Goal: Register for event/course

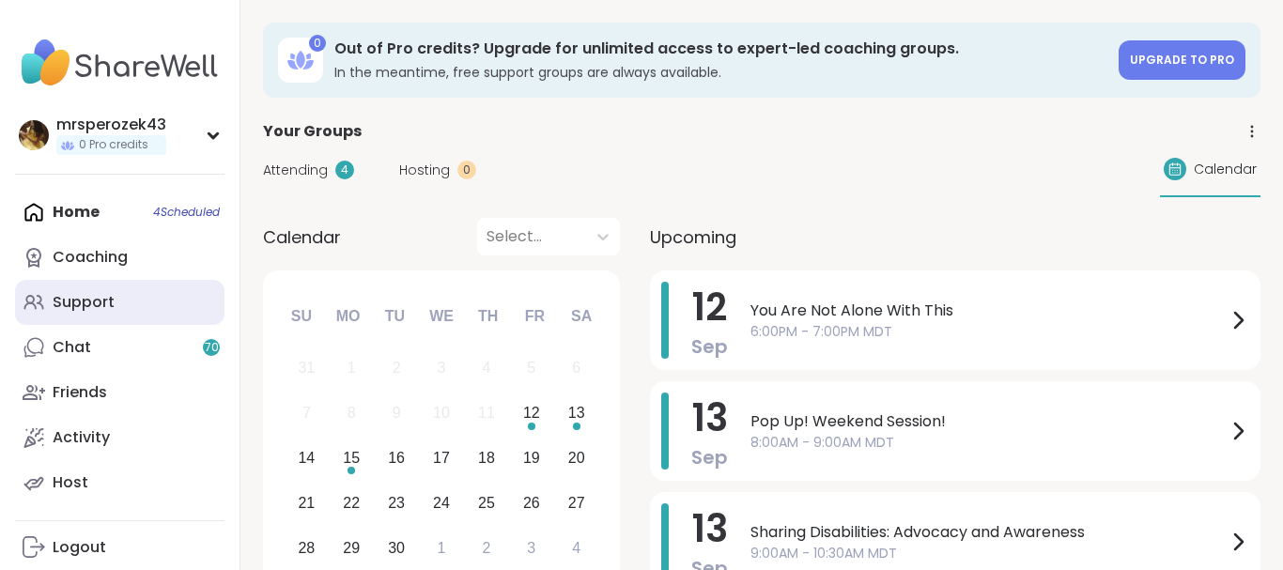
click at [91, 301] on div "Support" at bounding box center [84, 302] width 62 height 21
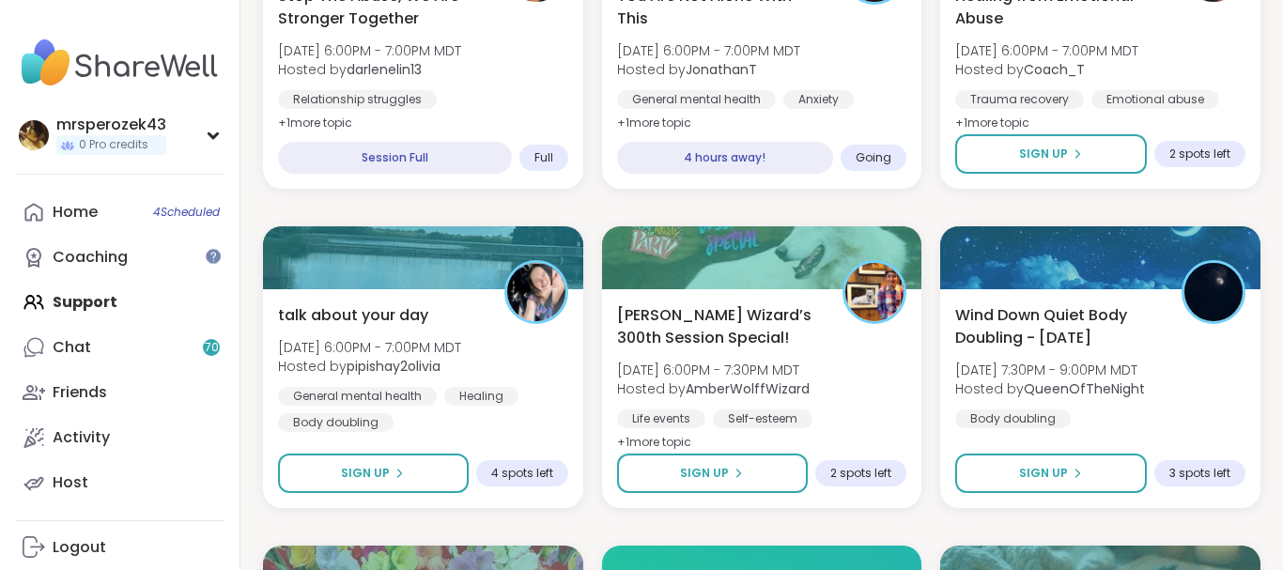
scroll to position [2296, 0]
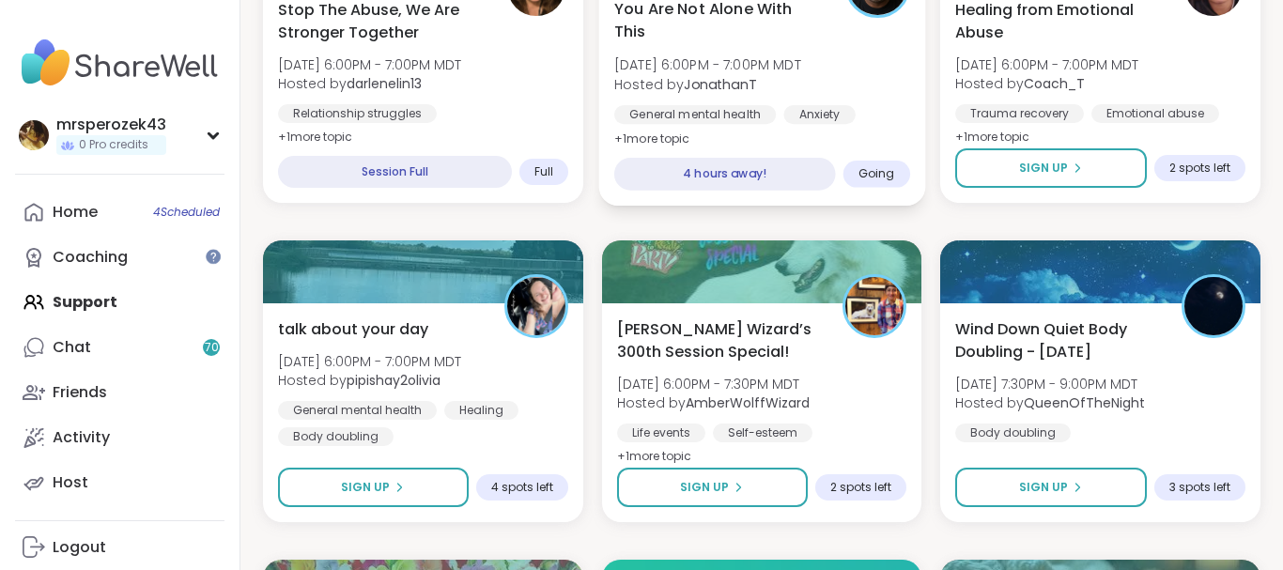
click at [723, 60] on span "[DATE] 6:00PM - 7:00PM MDT" at bounding box center [707, 64] width 187 height 19
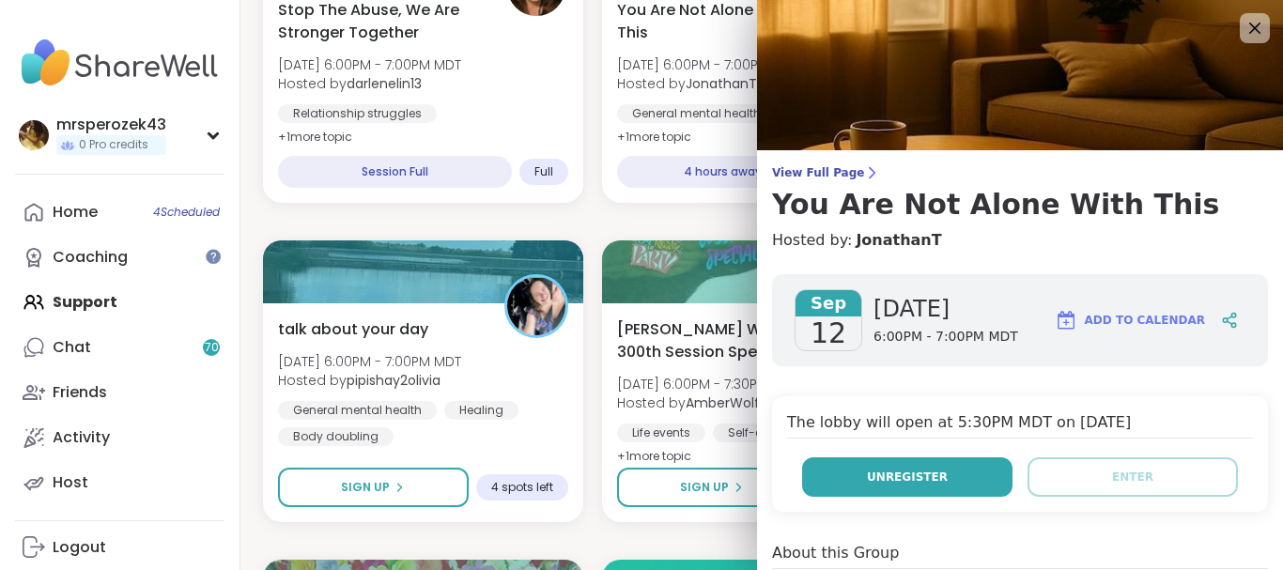
click at [857, 472] on button "Unregister" at bounding box center [907, 476] width 210 height 39
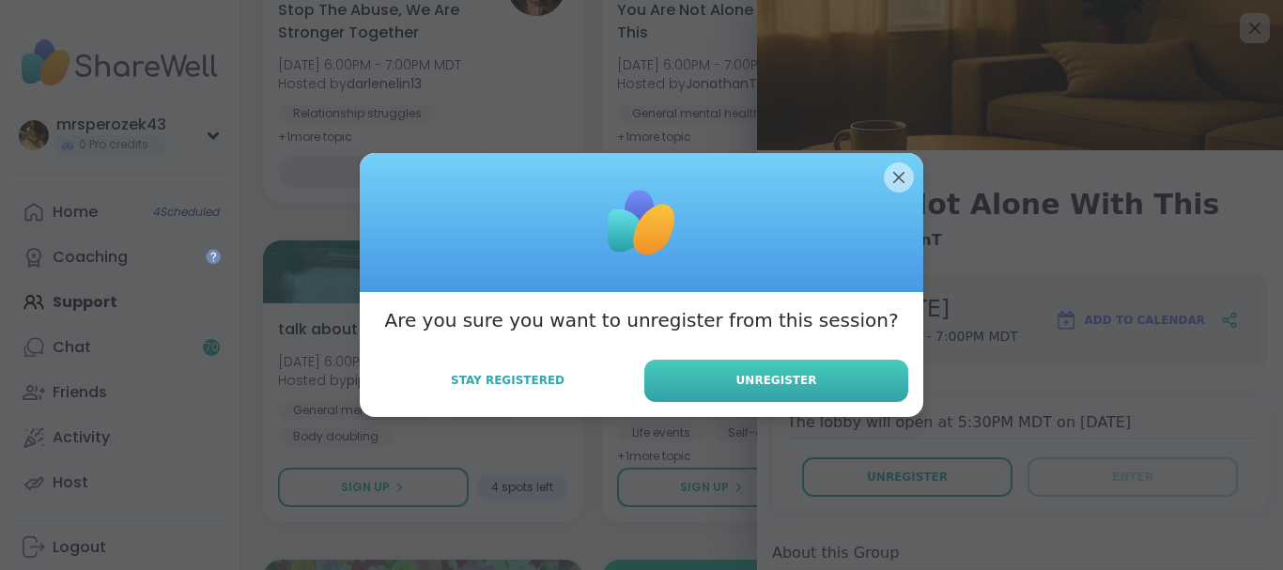
click at [783, 368] on button "Unregister" at bounding box center [776, 381] width 264 height 42
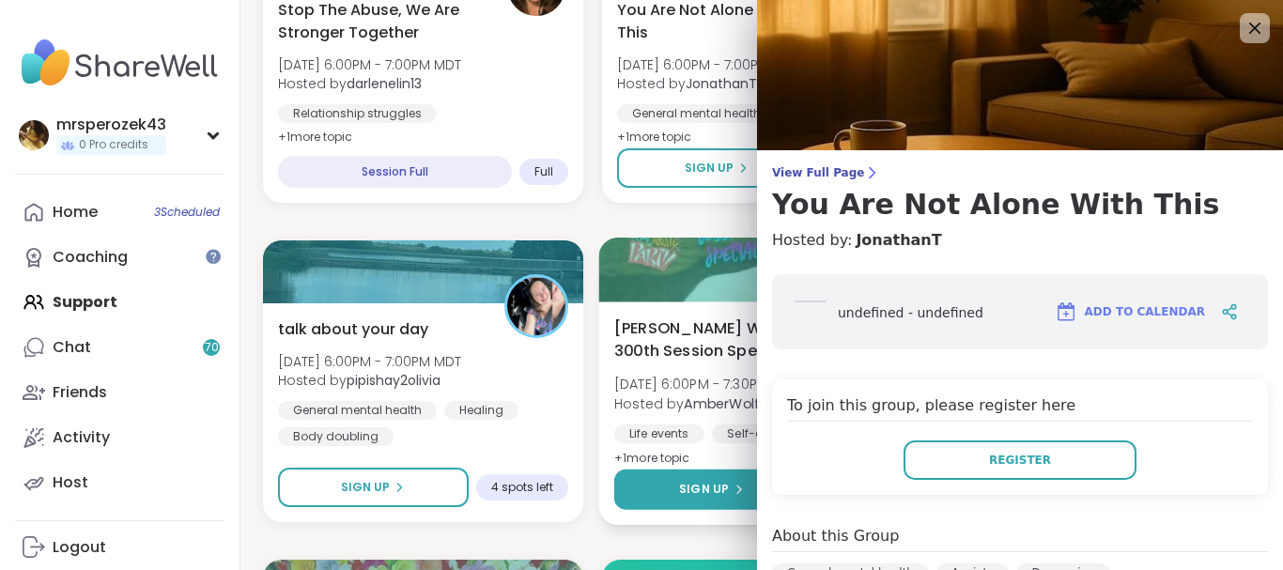
click at [684, 484] on span "Sign Up" at bounding box center [704, 489] width 50 height 17
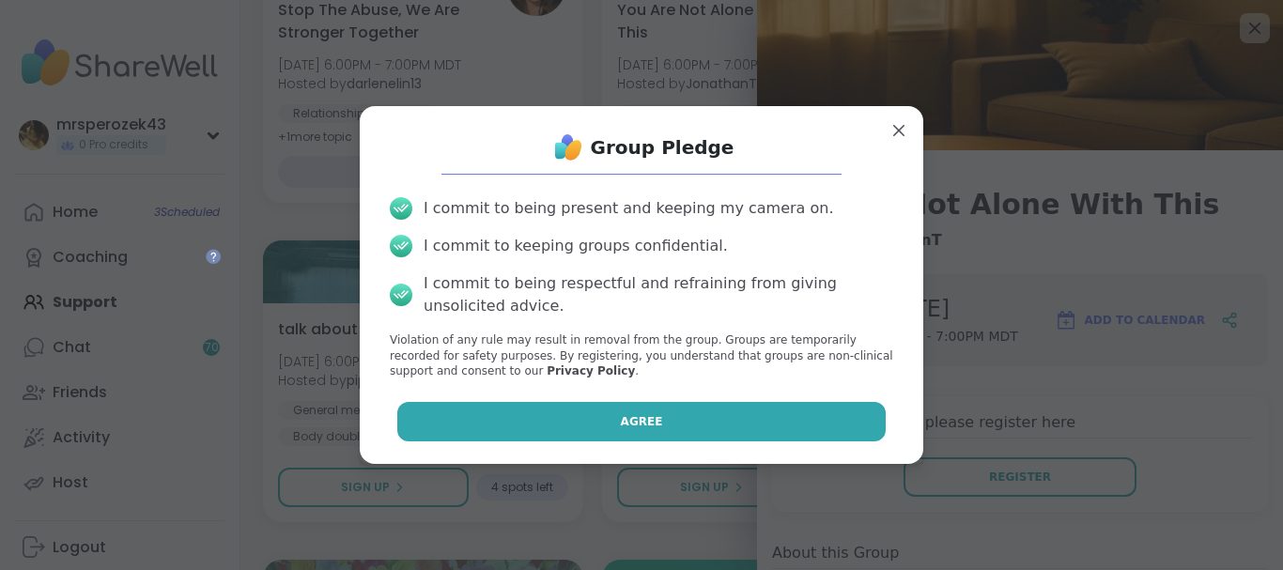
click at [681, 425] on button "Agree" at bounding box center [641, 421] width 489 height 39
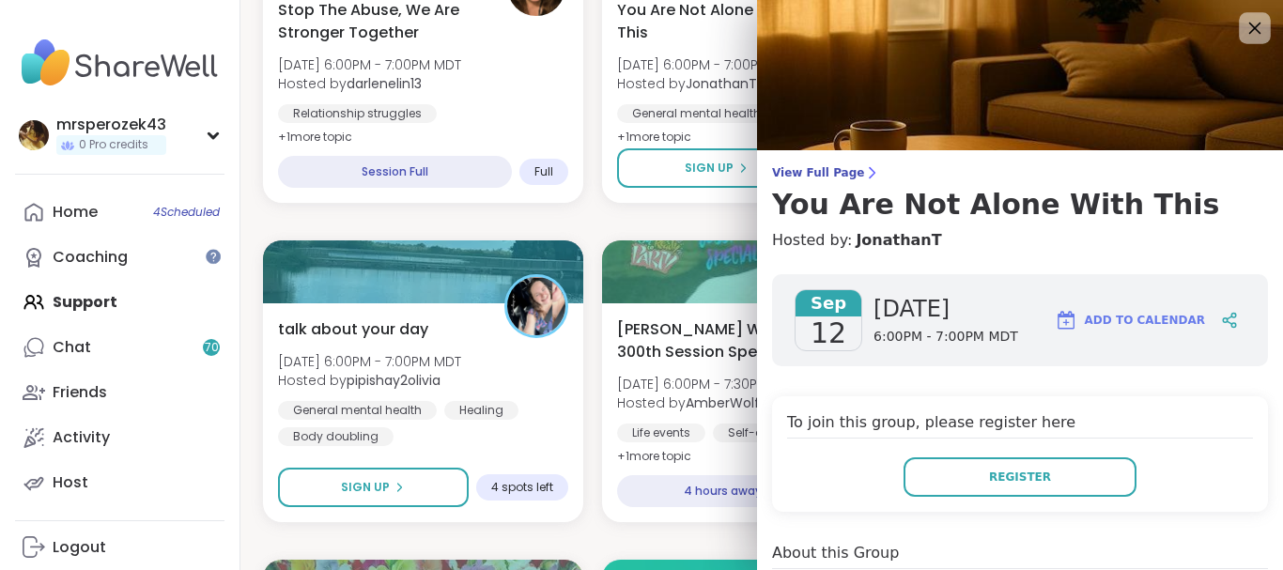
click at [1248, 25] on icon at bounding box center [1254, 27] width 23 height 23
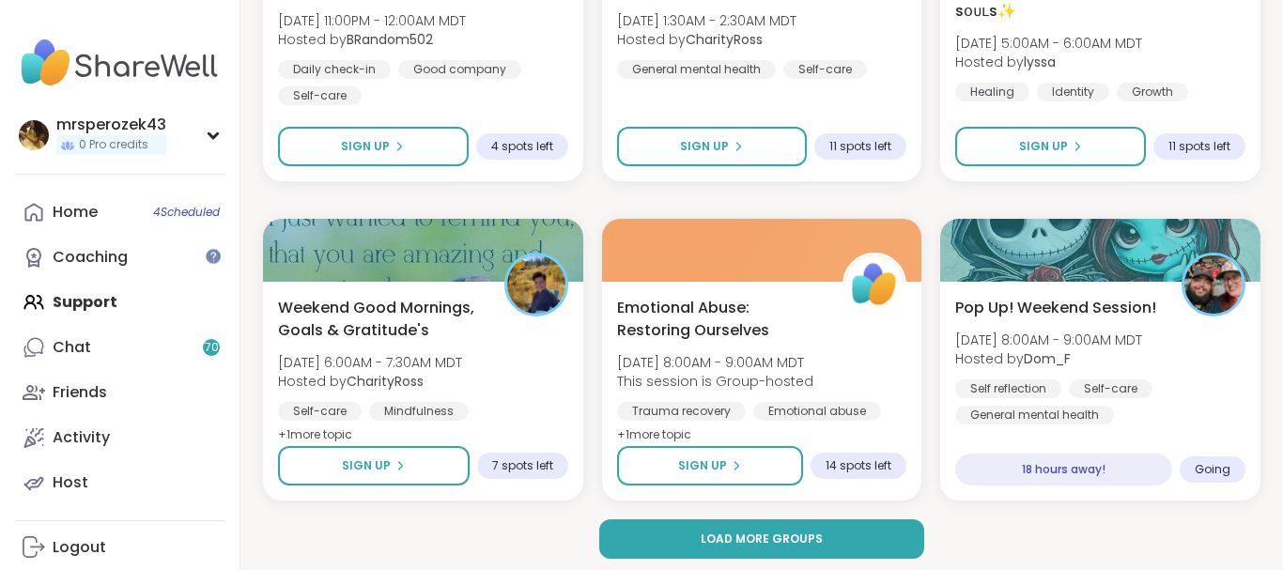
scroll to position [3602, 0]
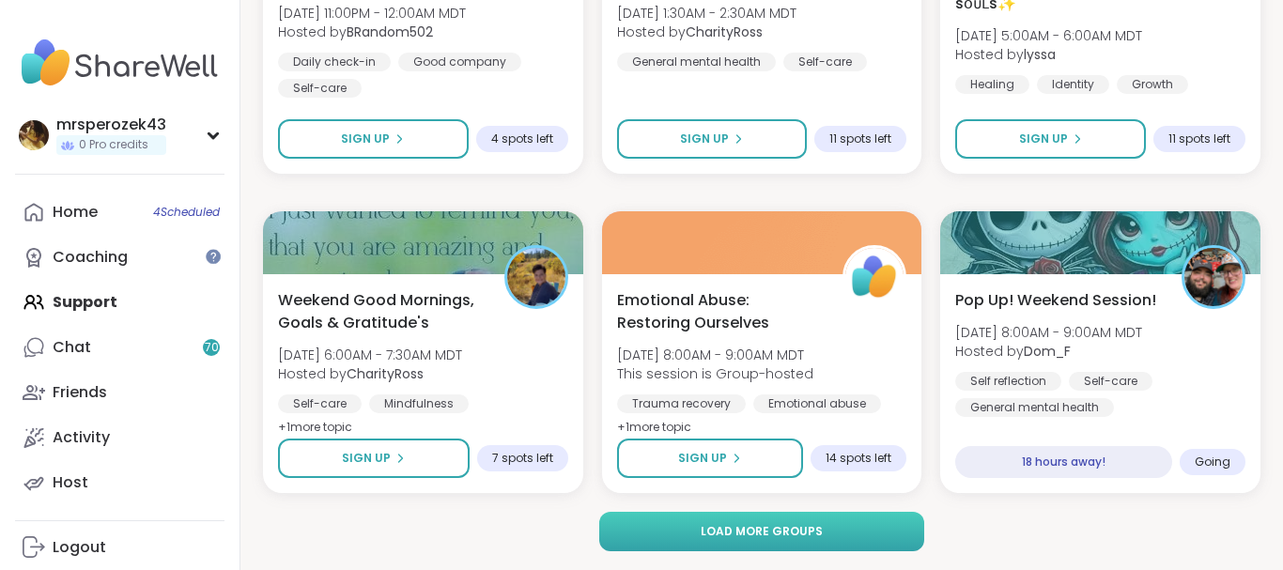
click at [809, 527] on span "Load more groups" at bounding box center [762, 531] width 122 height 17
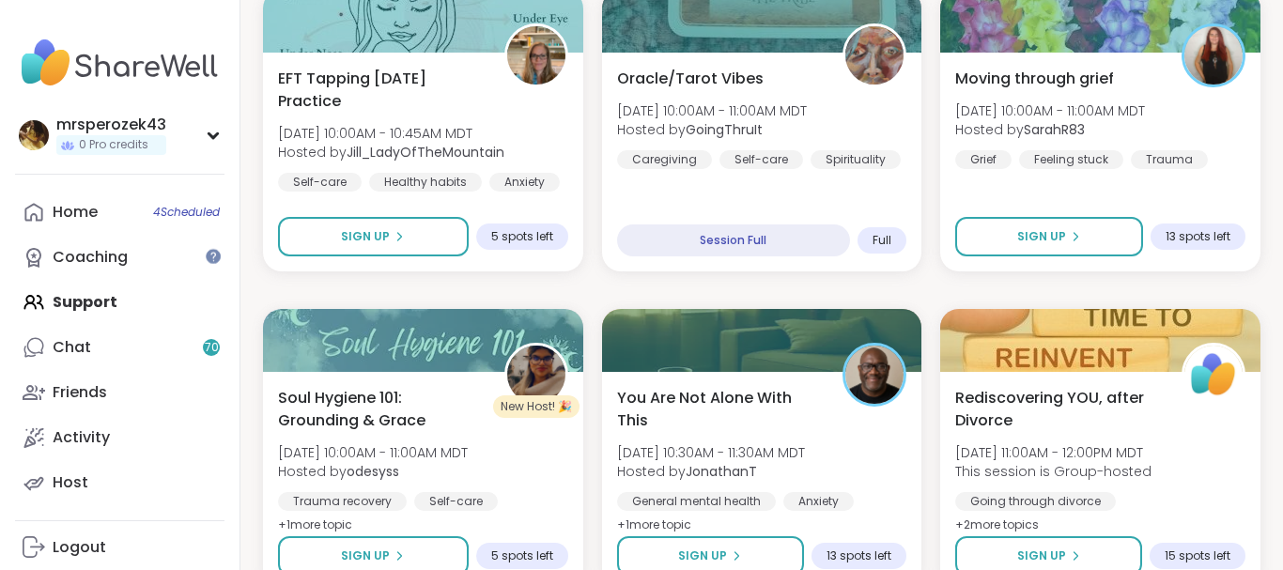
scroll to position [7434, 0]
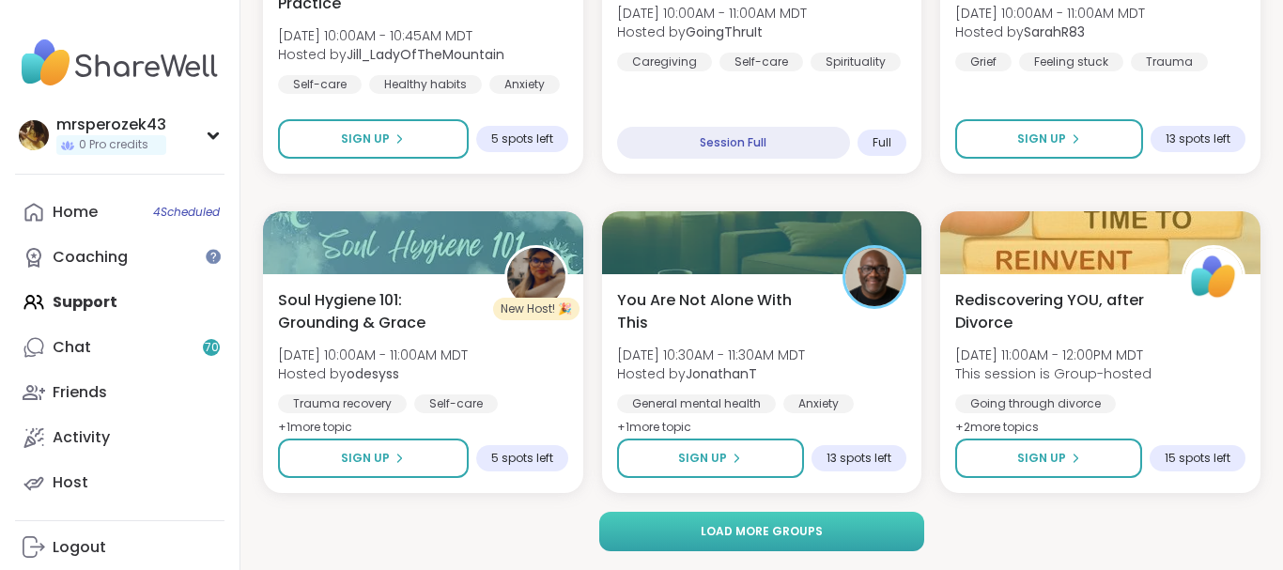
click at [826, 519] on button "Load more groups" at bounding box center [761, 531] width 325 height 39
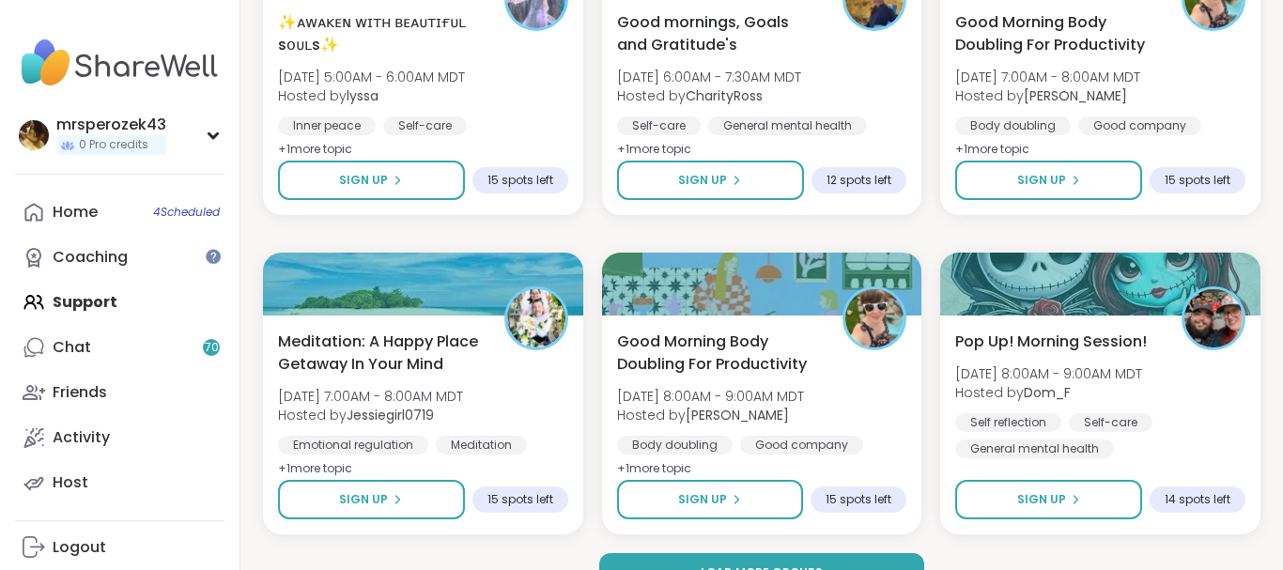
scroll to position [11246, 0]
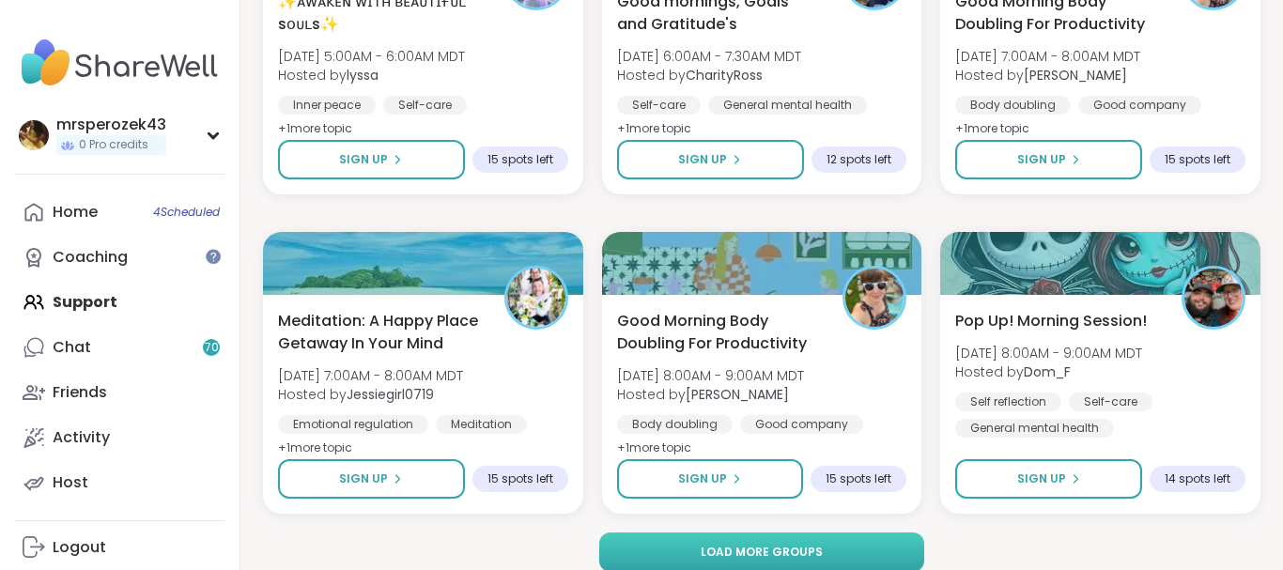
click at [775, 545] on span "Load more groups" at bounding box center [762, 552] width 122 height 17
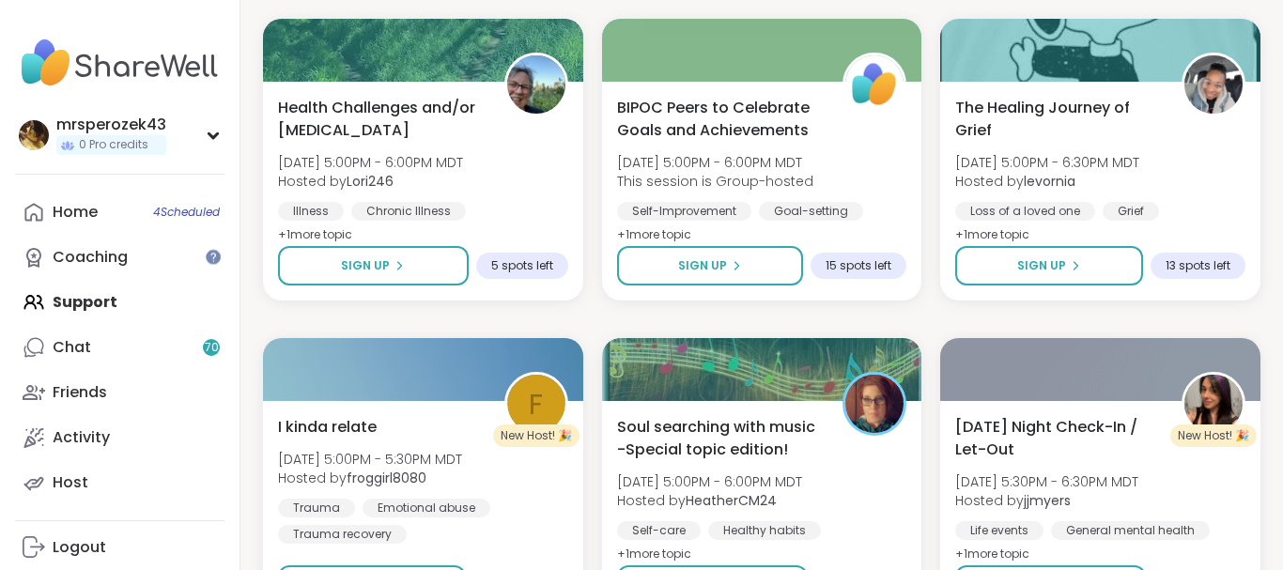
scroll to position [14496, 0]
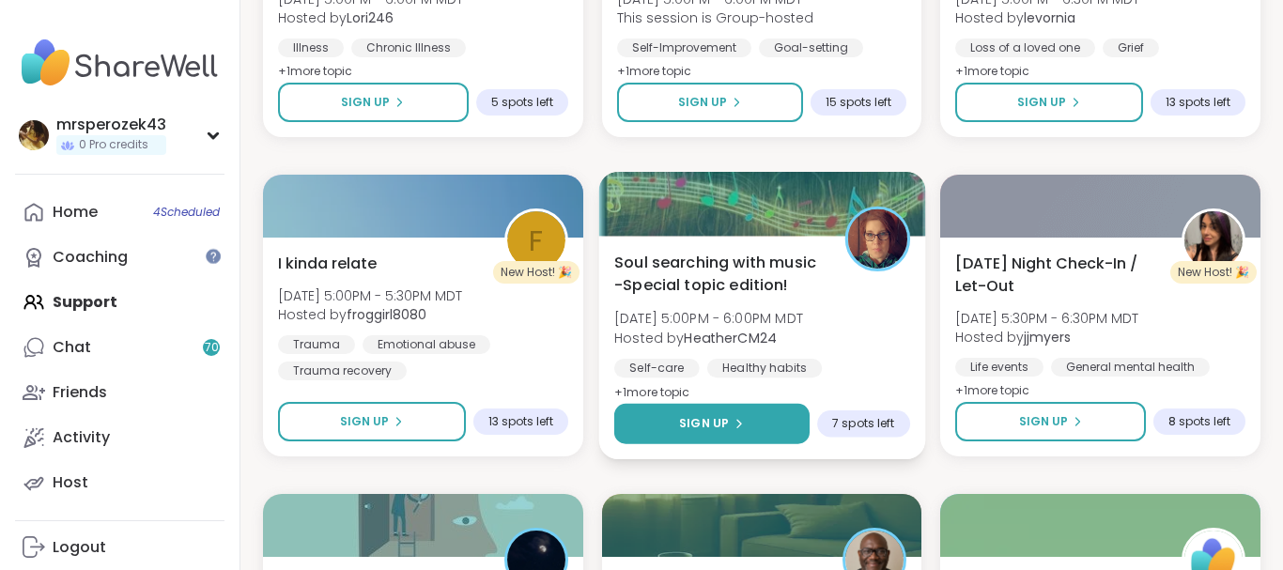
click at [738, 421] on icon at bounding box center [738, 423] width 11 height 11
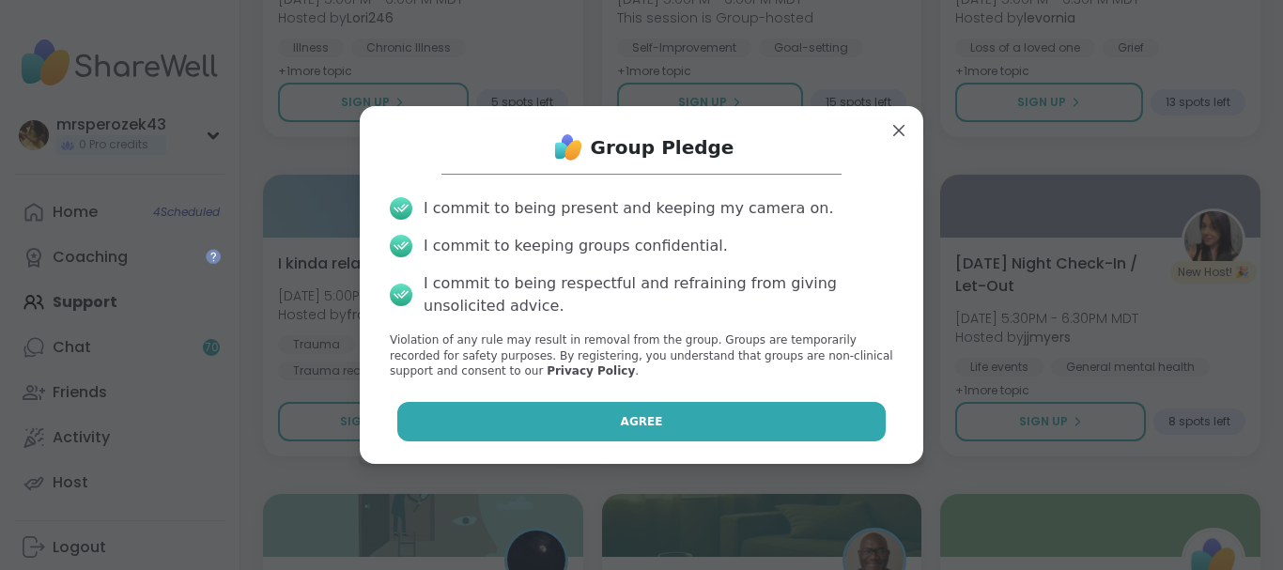
click at [734, 408] on button "Agree" at bounding box center [641, 421] width 489 height 39
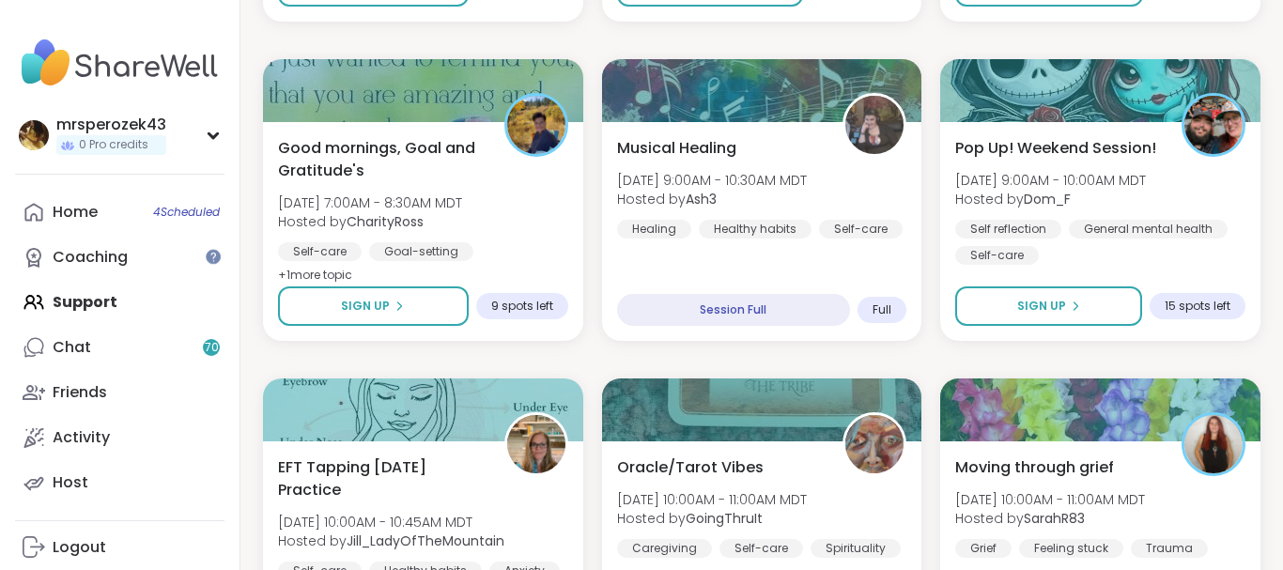
scroll to position [6893, 0]
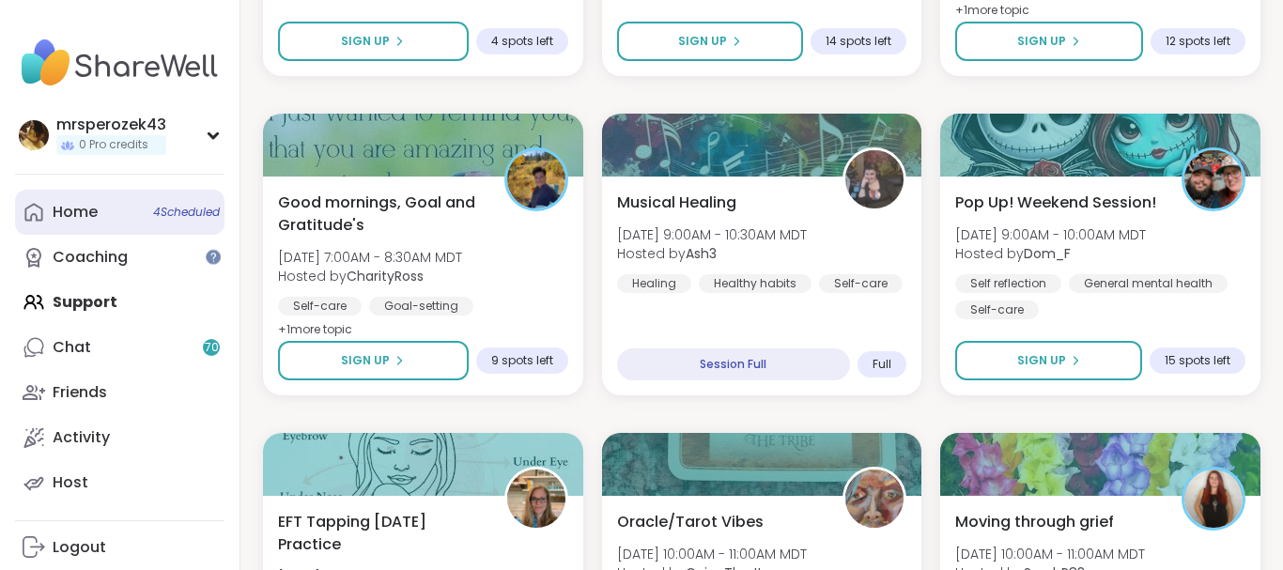
click at [82, 214] on div "Home 4 Scheduled" at bounding box center [75, 212] width 45 height 21
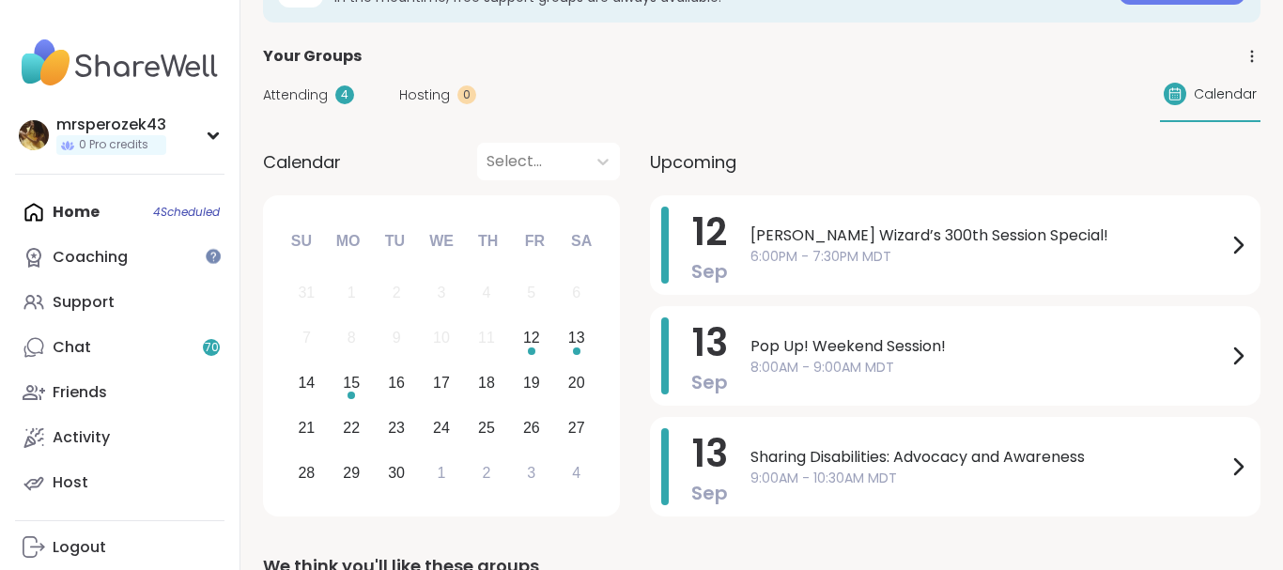
scroll to position [100, 0]
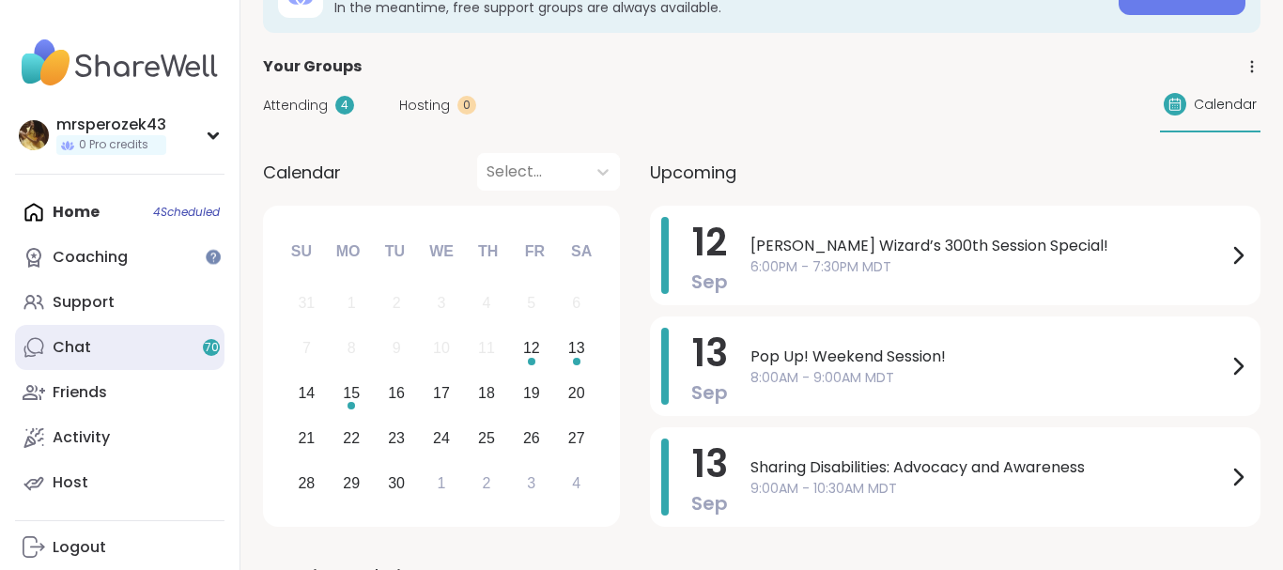
click at [71, 342] on div "Chat 70" at bounding box center [72, 347] width 39 height 21
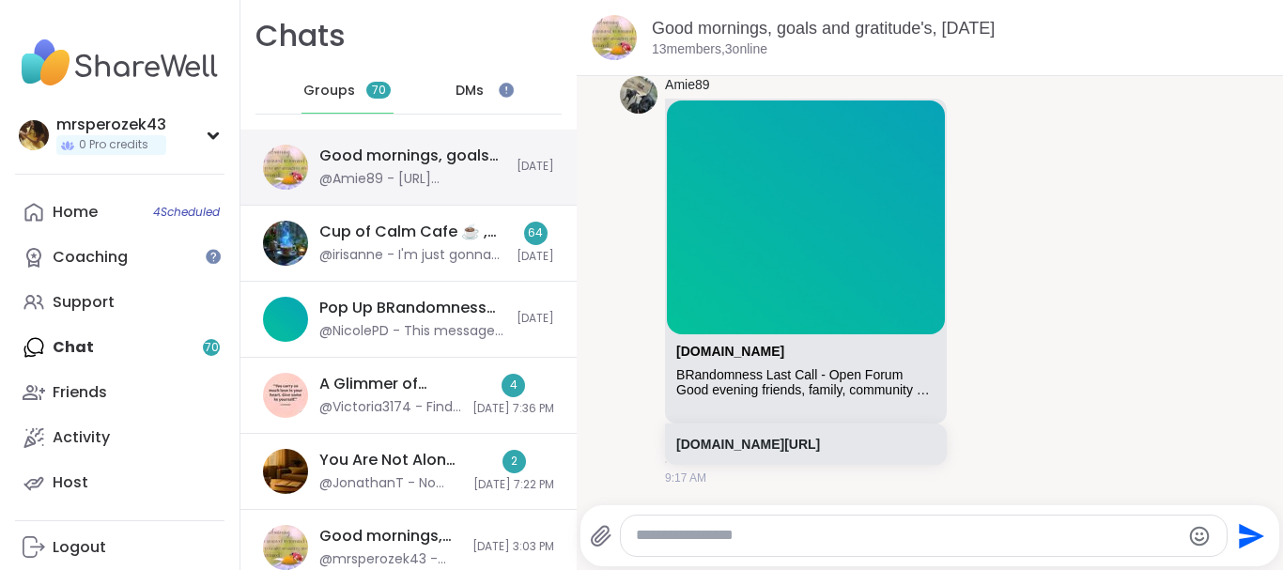
click at [429, 162] on div "Good mornings, goals and gratitude's, [DATE]" at bounding box center [412, 156] width 186 height 21
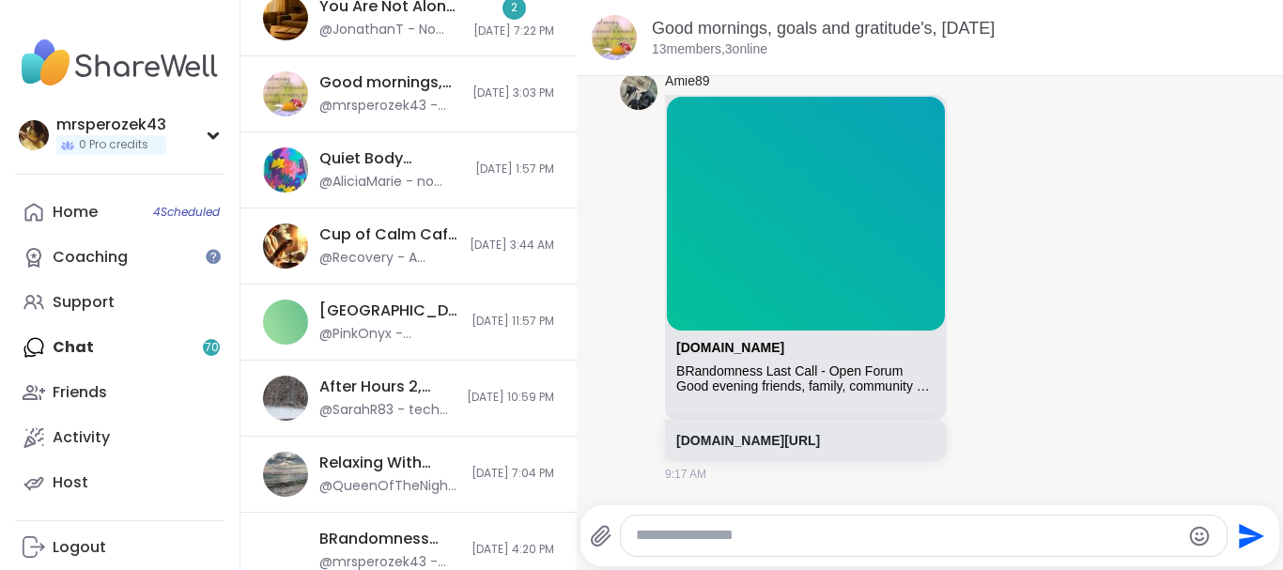
scroll to position [518, 0]
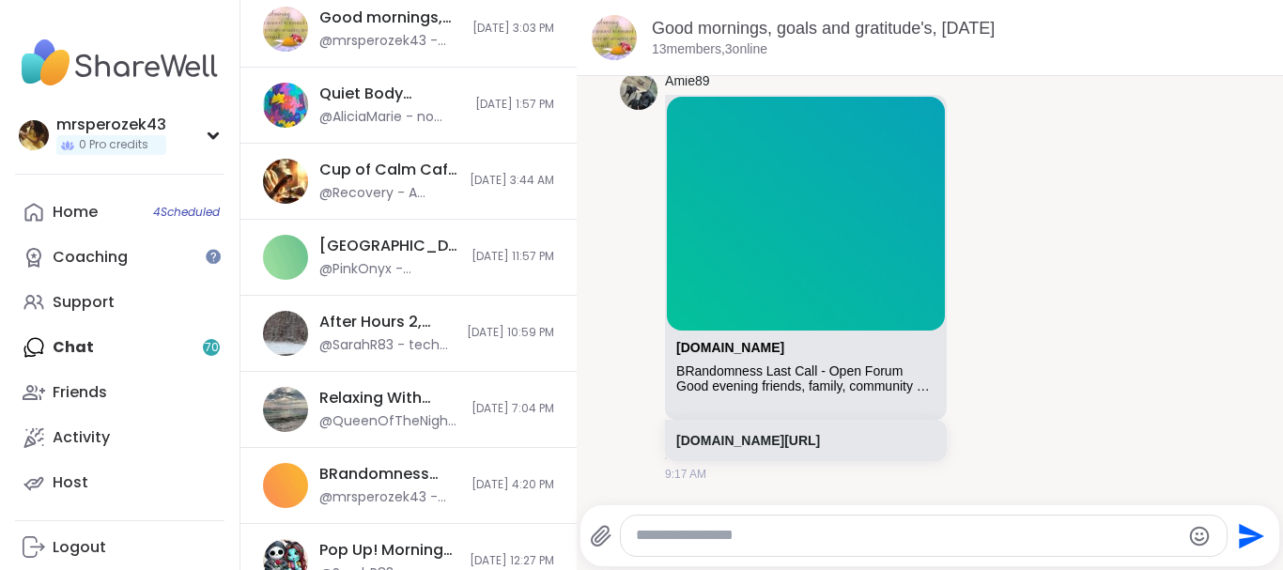
click at [1117, 533] on textarea "Type your message" at bounding box center [908, 536] width 545 height 20
click at [1246, 529] on icon "Send" at bounding box center [1251, 535] width 25 height 25
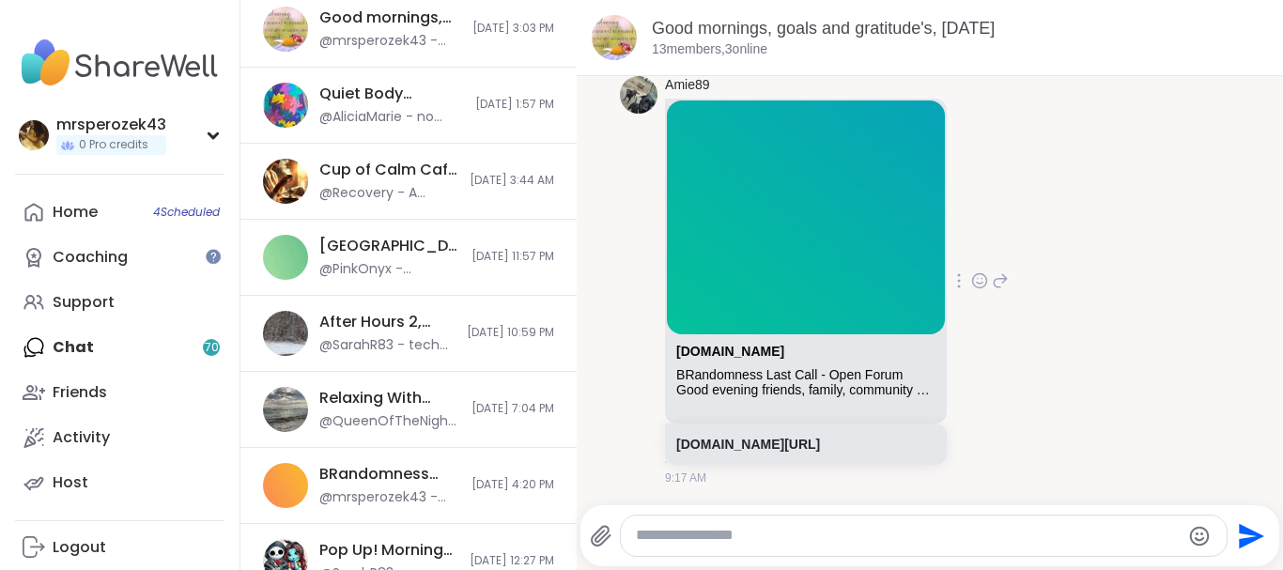
click at [951, 222] on div "Amie89 [DOMAIN_NAME] BRandomness Last Call - Open Forum Good evening friends, f…" at bounding box center [808, 281] width 286 height 410
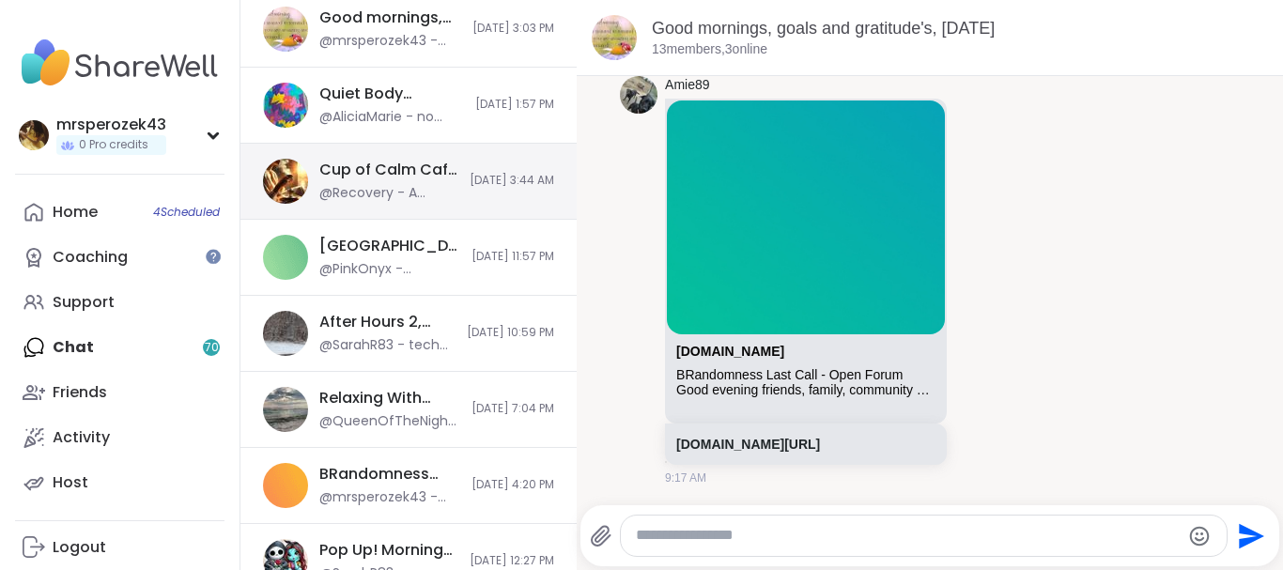
click at [391, 193] on div "@Recovery - A meditation for feeling universal love" at bounding box center [388, 193] width 139 height 19
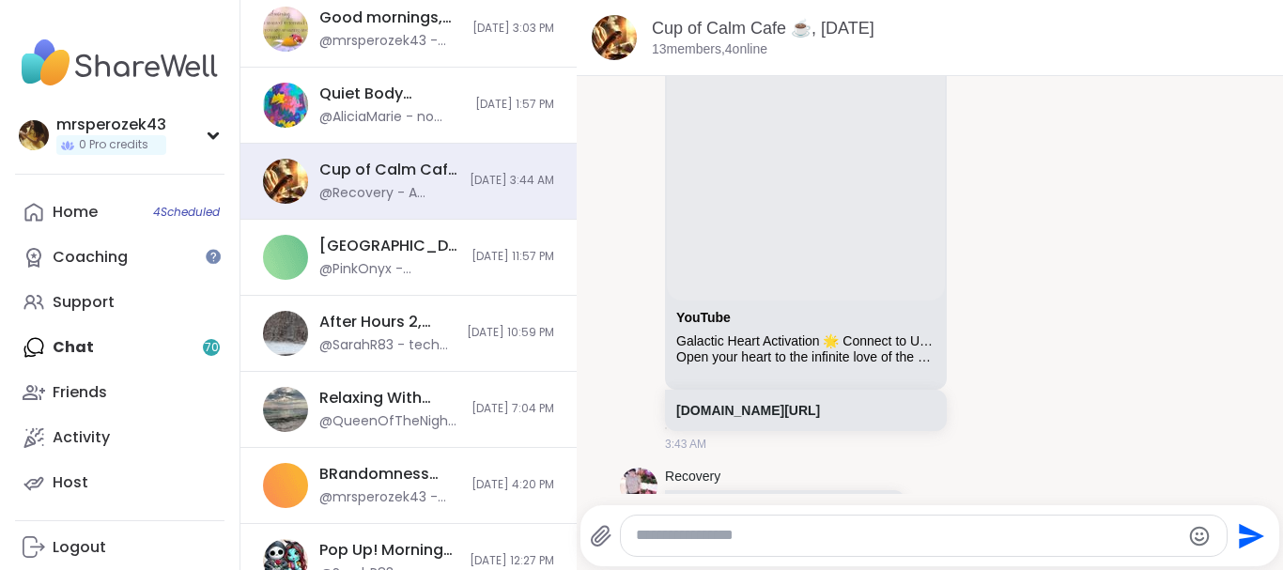
scroll to position [4, 0]
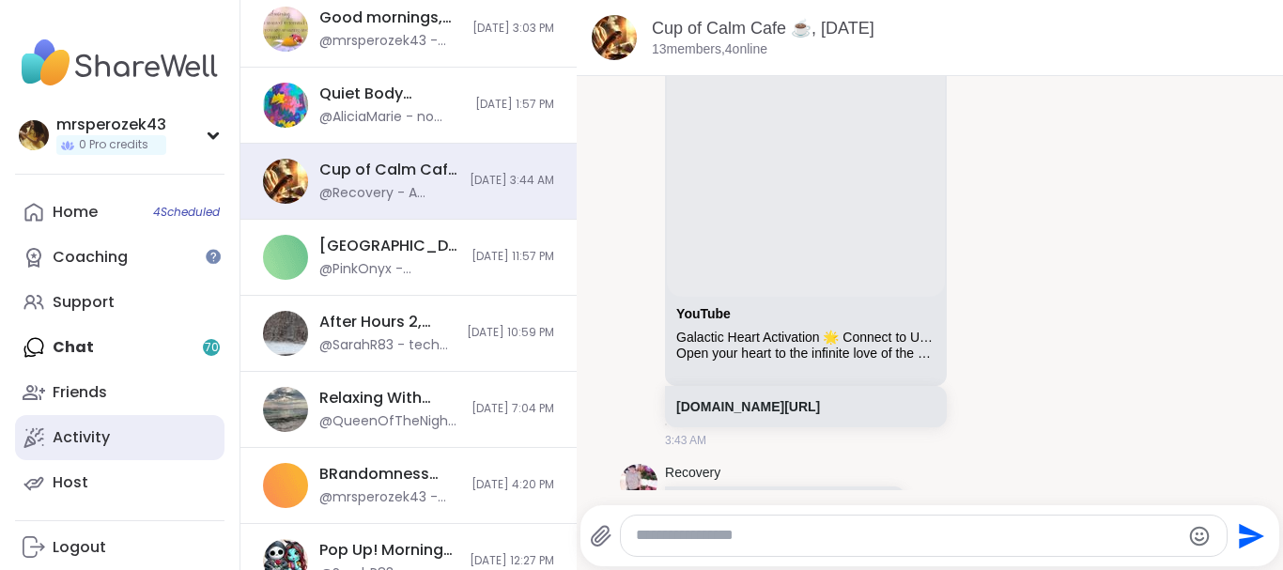
click at [62, 437] on div "Activity" at bounding box center [81, 437] width 57 height 21
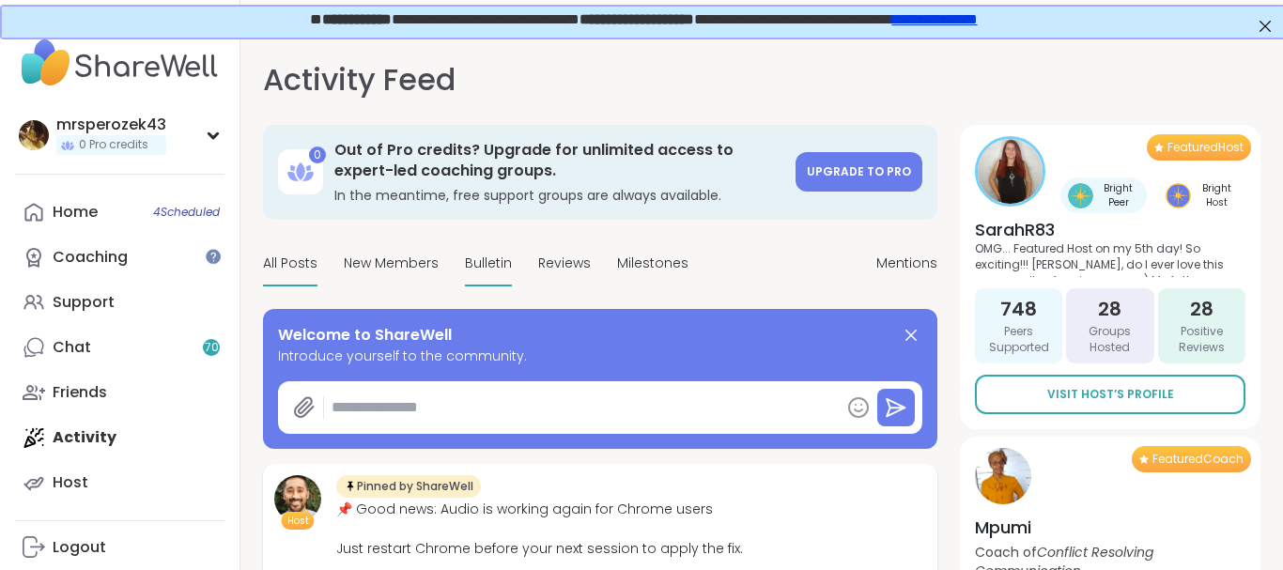
click at [477, 262] on span "Bulletin" at bounding box center [488, 264] width 47 height 20
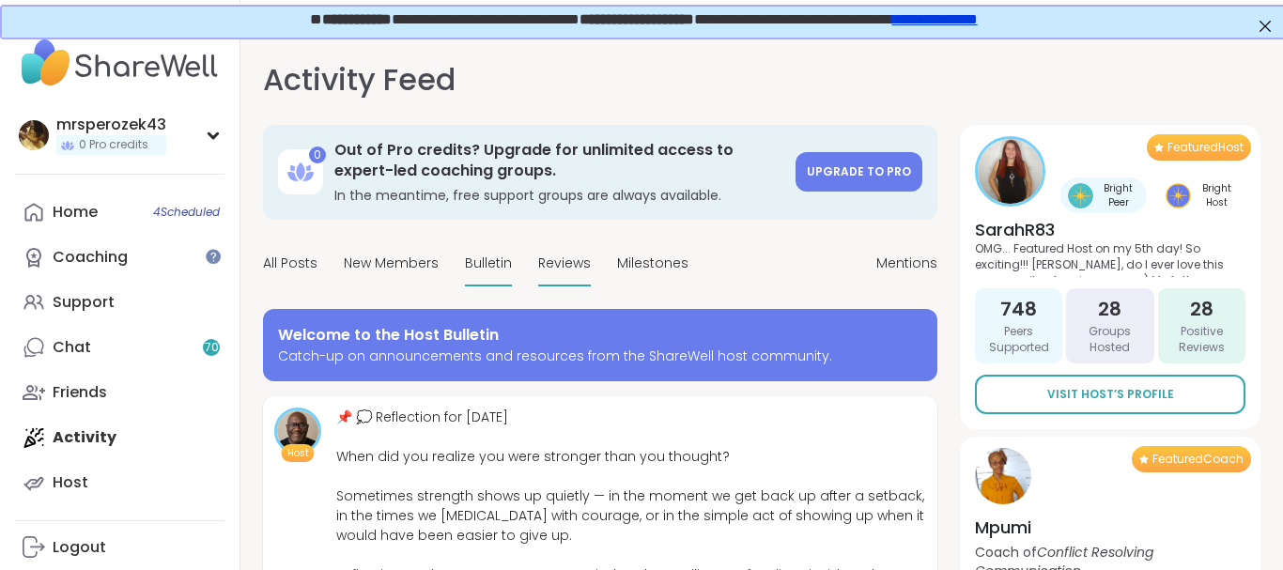
click at [572, 257] on span "Reviews" at bounding box center [564, 264] width 53 height 20
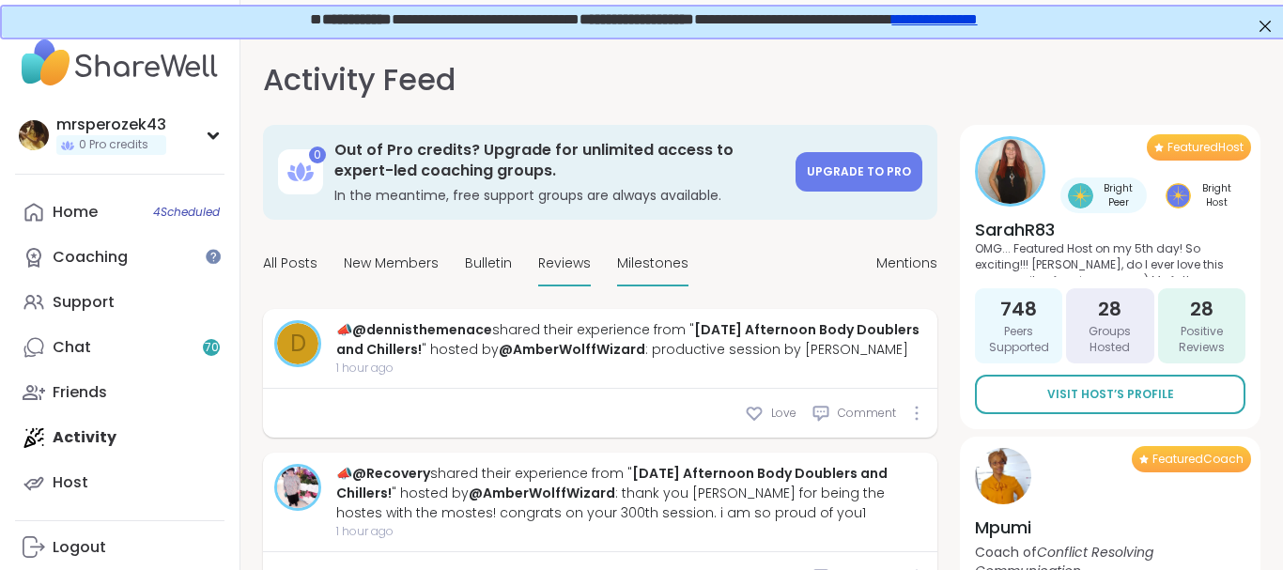
click at [630, 257] on span "Milestones" at bounding box center [652, 264] width 71 height 20
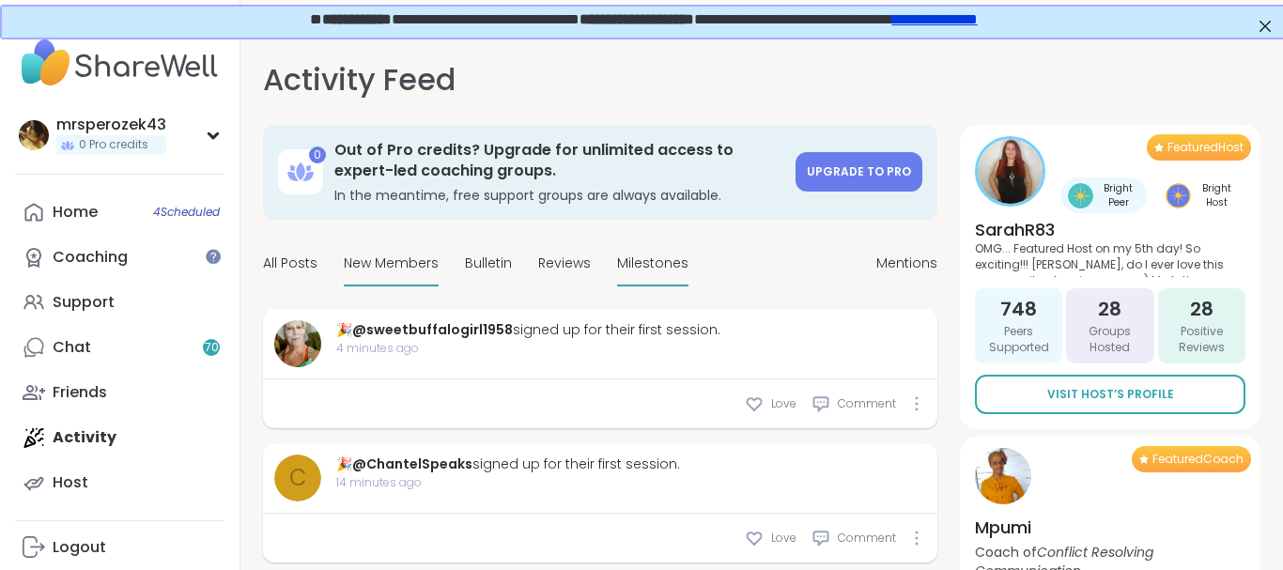
click at [367, 270] on span "New Members" at bounding box center [391, 264] width 95 height 20
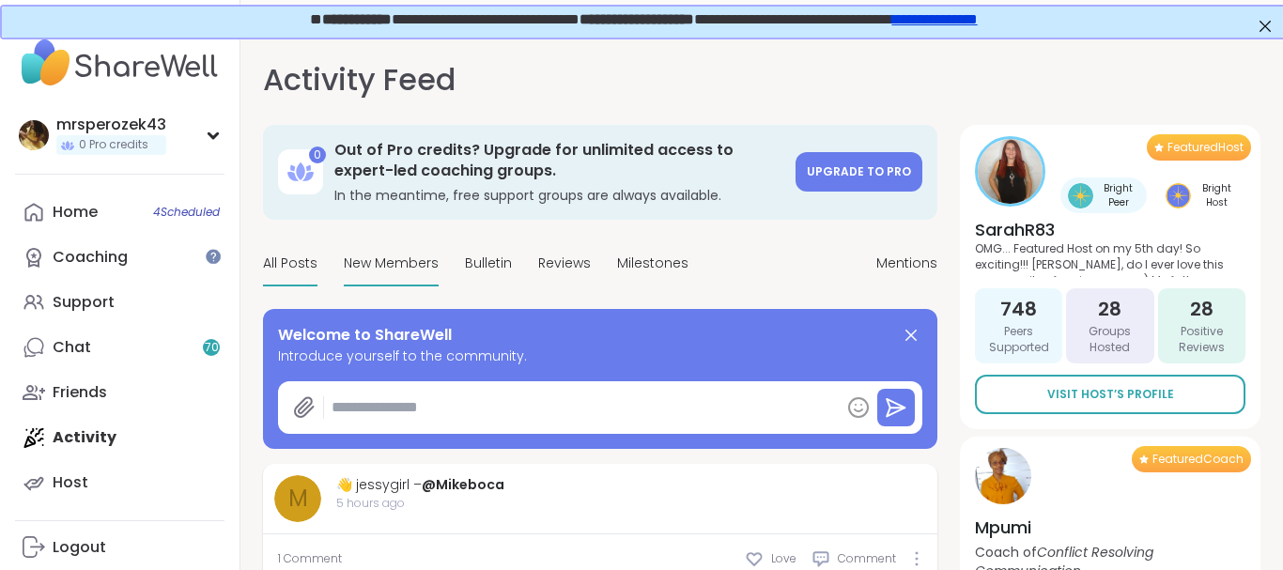
click at [288, 259] on span "All Posts" at bounding box center [290, 264] width 54 height 20
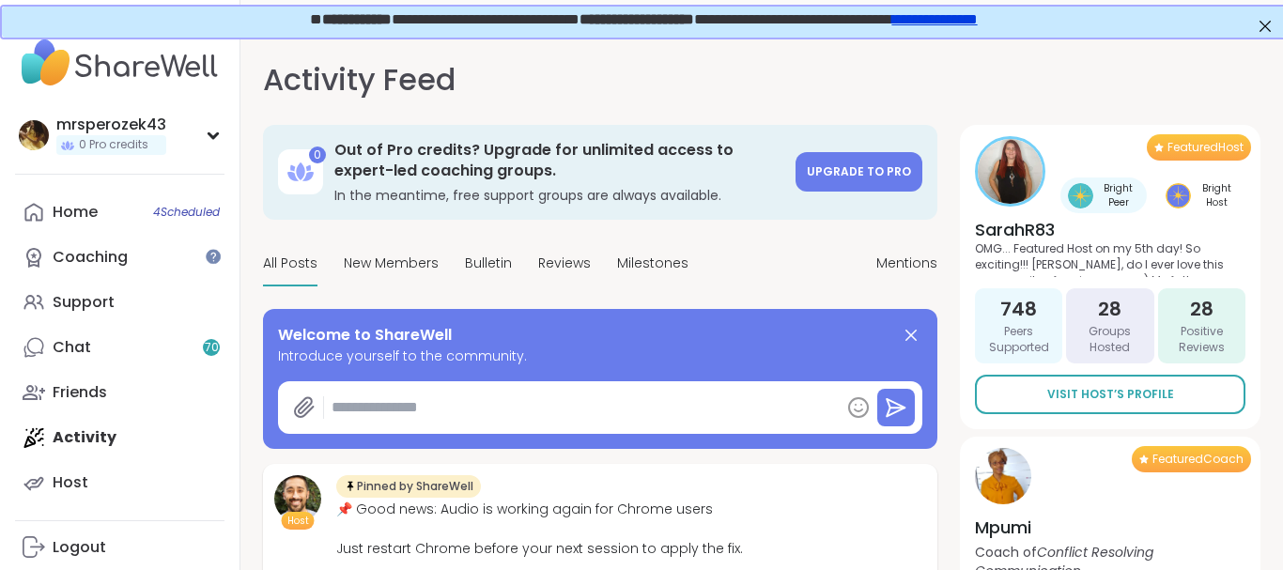
type textarea "*"
click at [77, 207] on div "Home 4 Scheduled" at bounding box center [75, 212] width 45 height 21
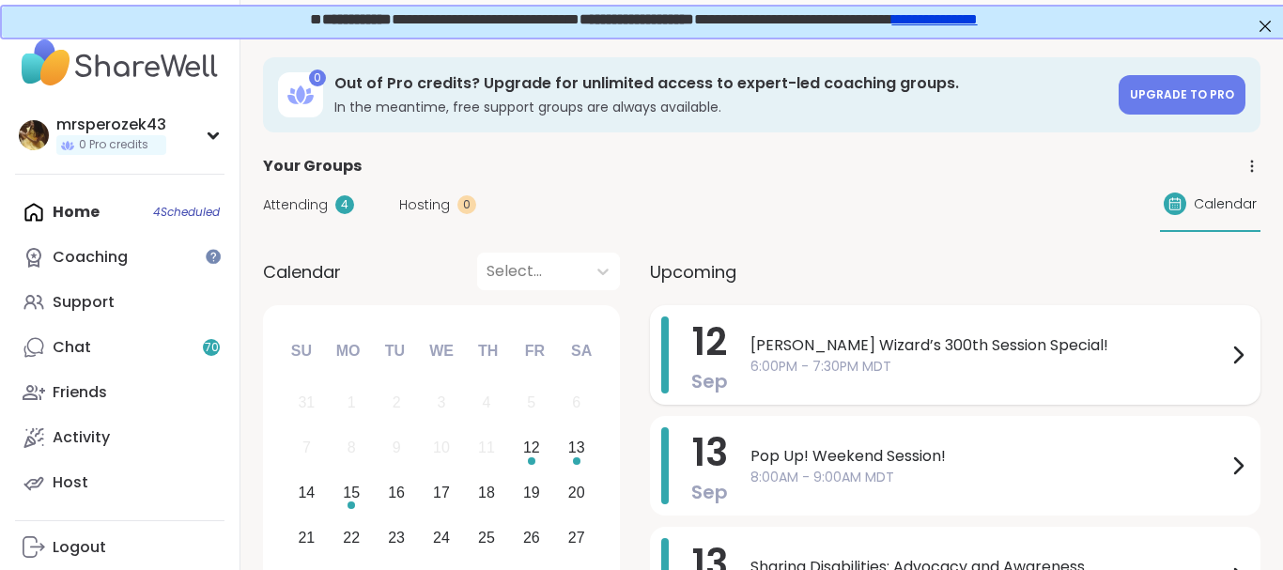
click at [868, 368] on span "6:00PM - 7:30PM MDT" at bounding box center [988, 367] width 476 height 20
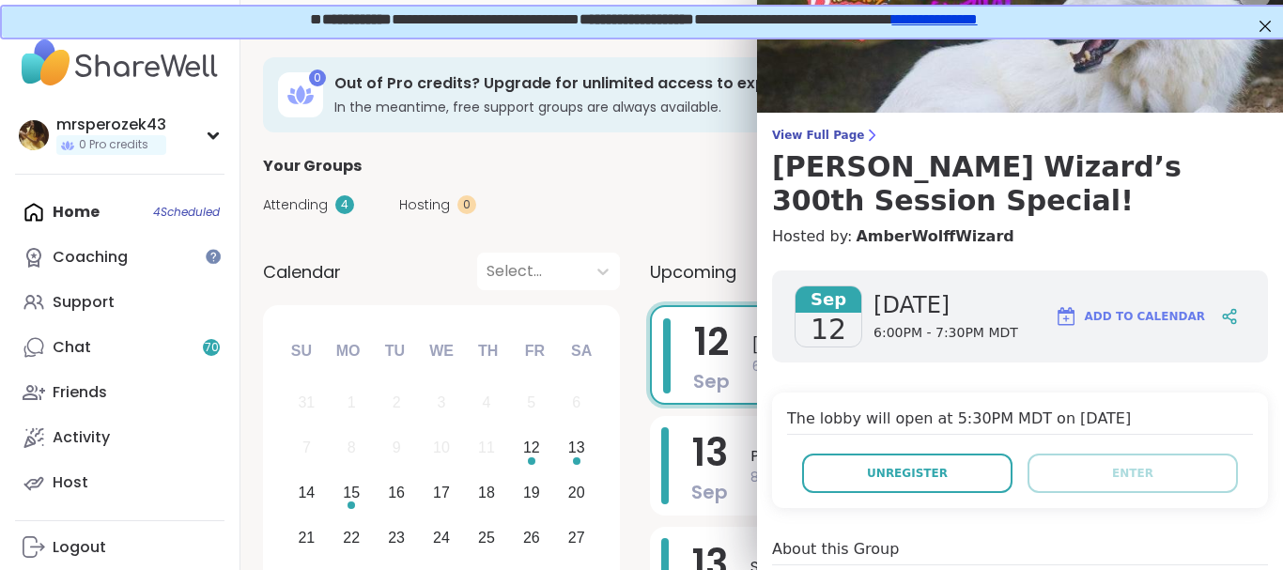
scroll to position [23, 0]
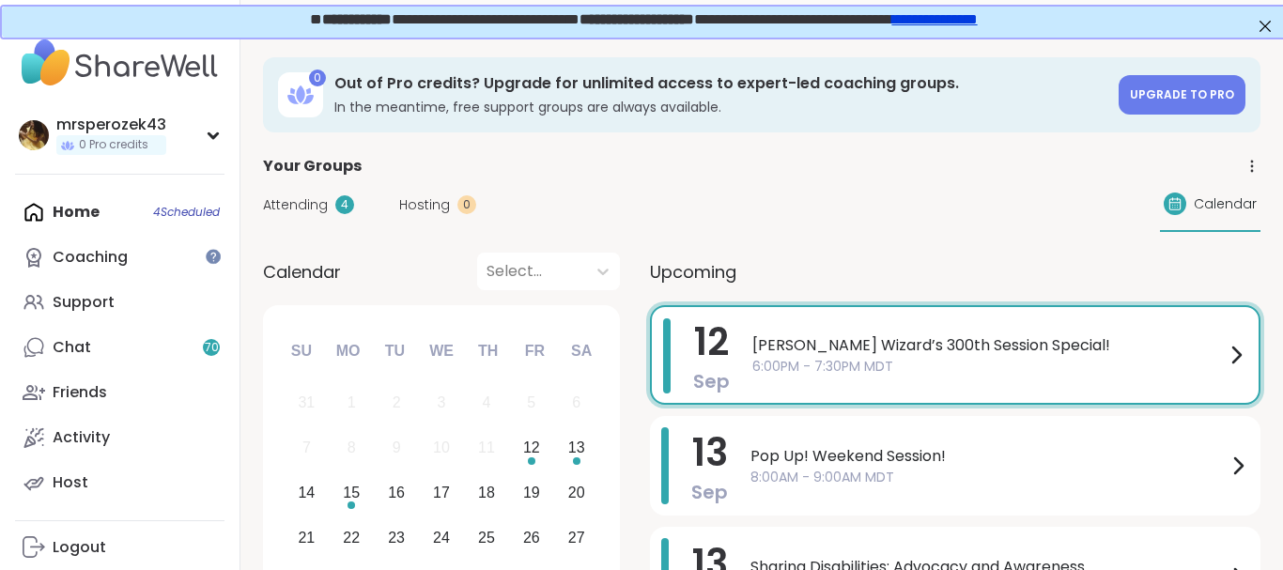
click at [630, 177] on div "Your Groups" at bounding box center [761, 166] width 997 height 23
click at [857, 464] on span "Pop Up! Weekend Session!" at bounding box center [988, 456] width 476 height 23
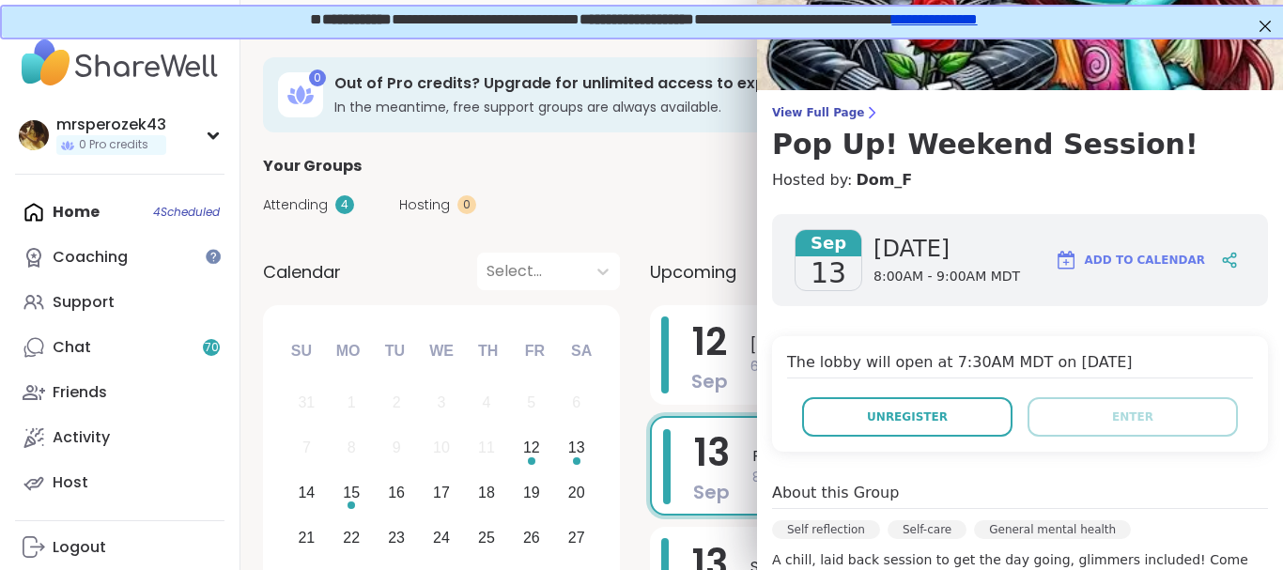
scroll to position [57, 0]
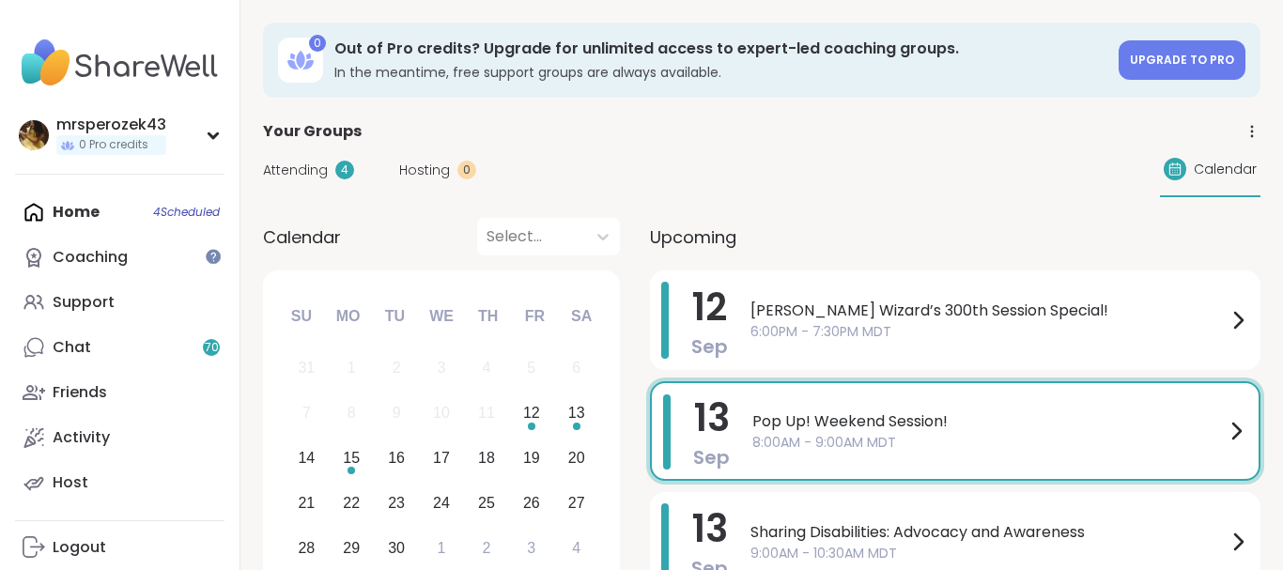
click at [682, 168] on div "Attending 4 Hosting 0 Calendar" at bounding box center [761, 170] width 997 height 54
click at [858, 547] on span "9:00AM - 10:30AM MDT" at bounding box center [988, 554] width 476 height 20
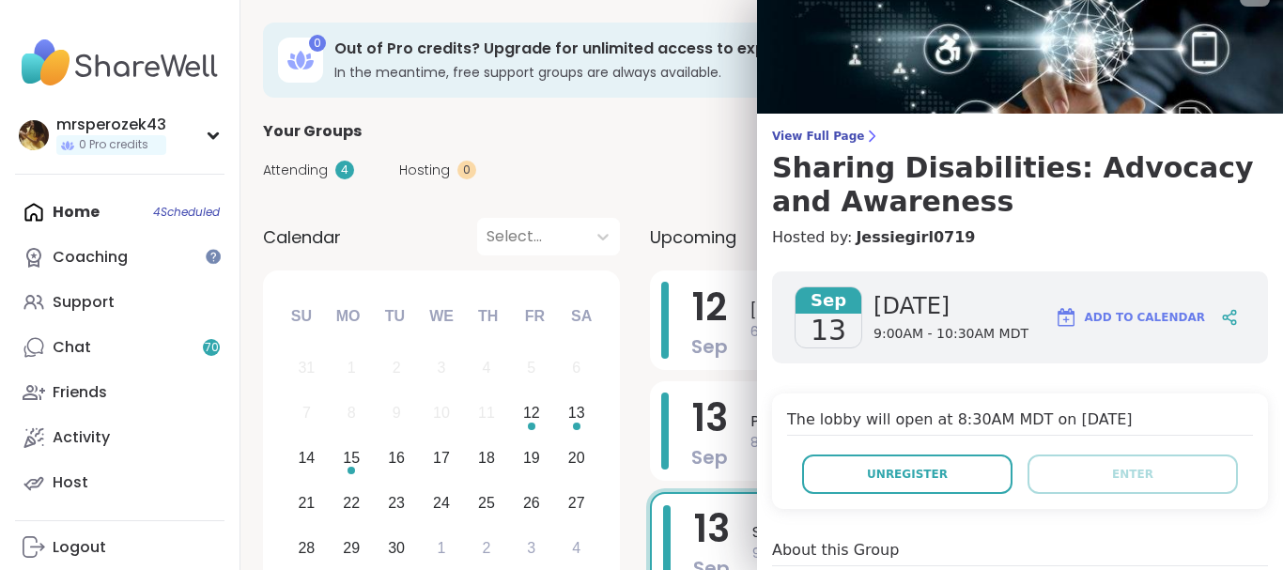
scroll to position [0, 0]
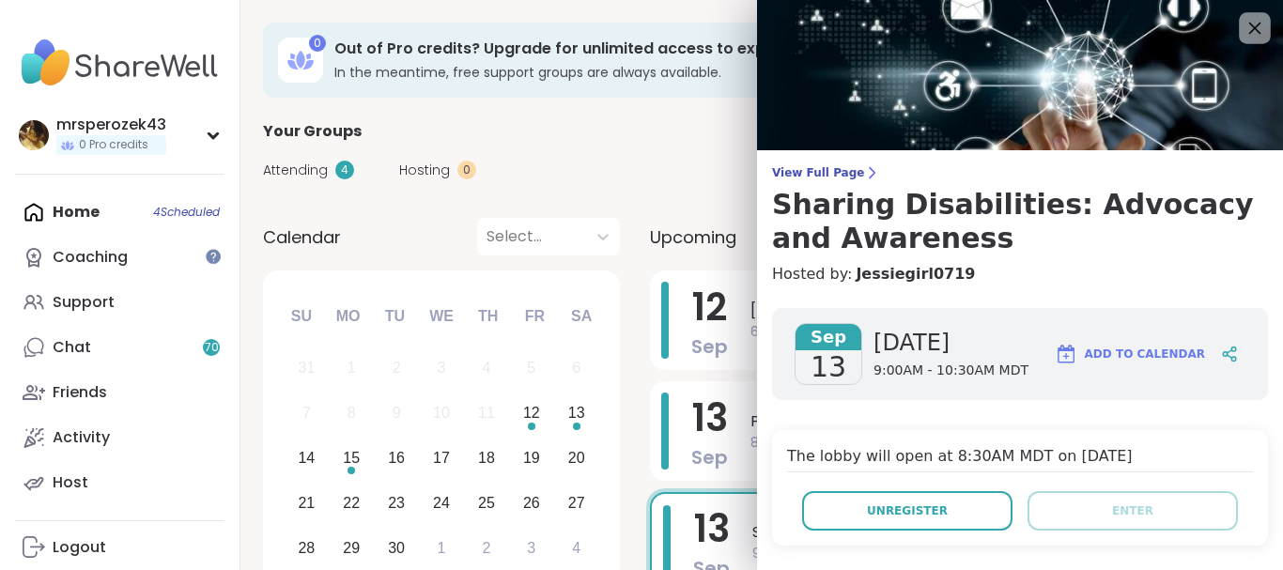
click at [1253, 24] on icon at bounding box center [1254, 27] width 23 height 23
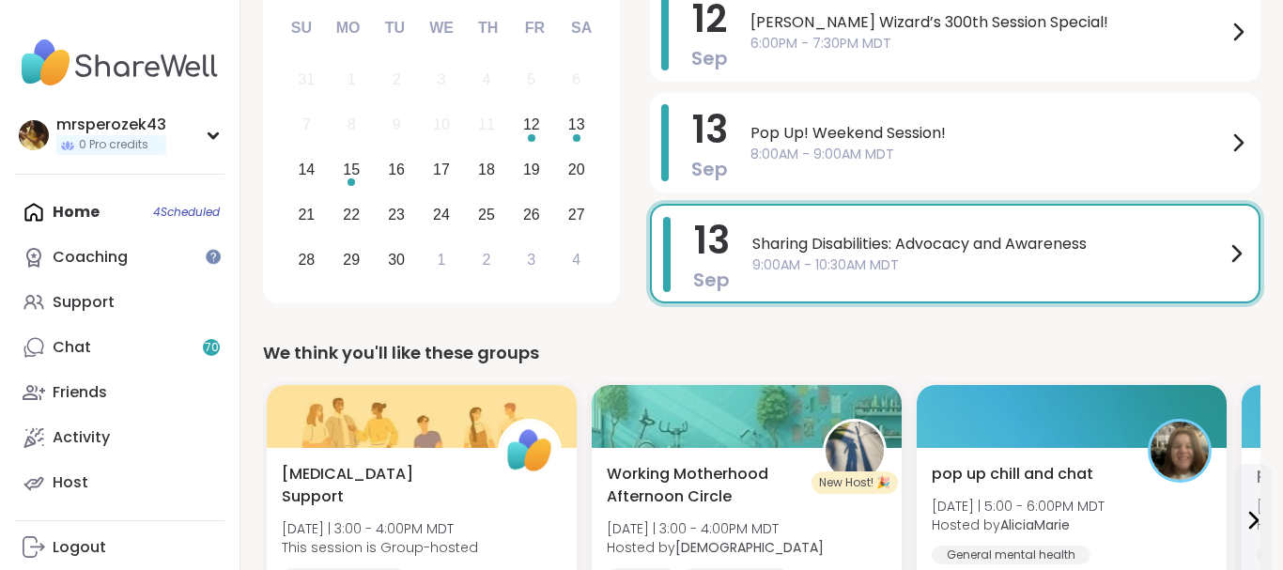
scroll to position [294, 0]
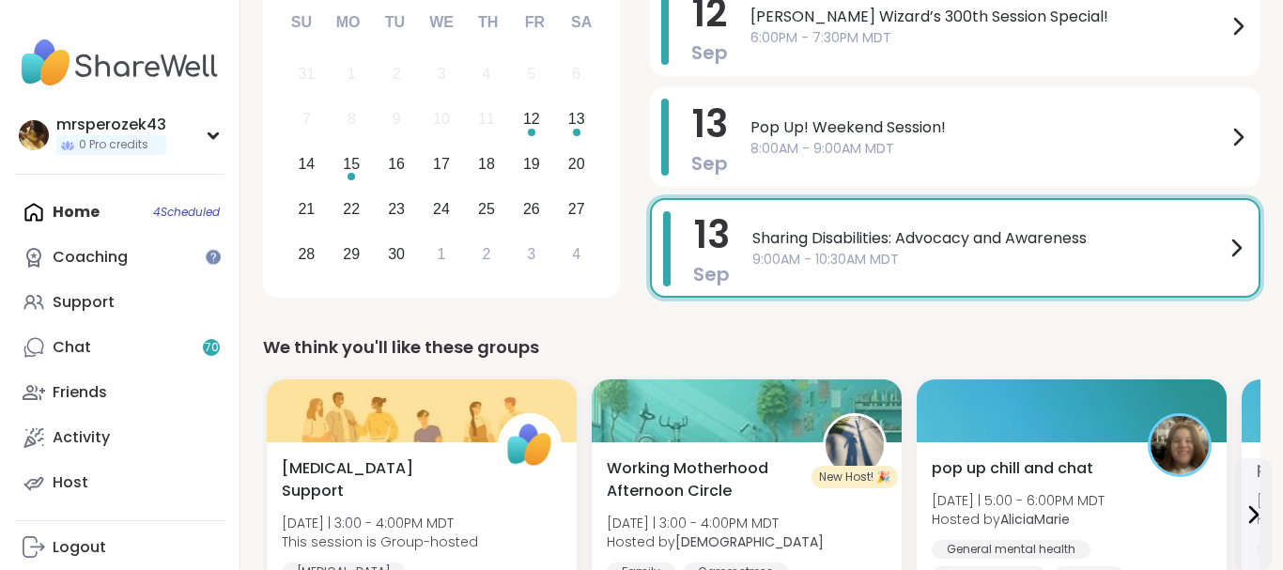
click at [68, 209] on div "Home 4 Scheduled Coaching Support Chat 70 Friends Activity Host" at bounding box center [119, 348] width 209 height 316
click at [176, 212] on div "Home 4 Scheduled Coaching Support Chat 70 Friends Activity Host" at bounding box center [119, 348] width 209 height 316
click at [59, 205] on div "Home 4 Scheduled Coaching Support Chat 70 Friends Activity Host" at bounding box center [119, 348] width 209 height 316
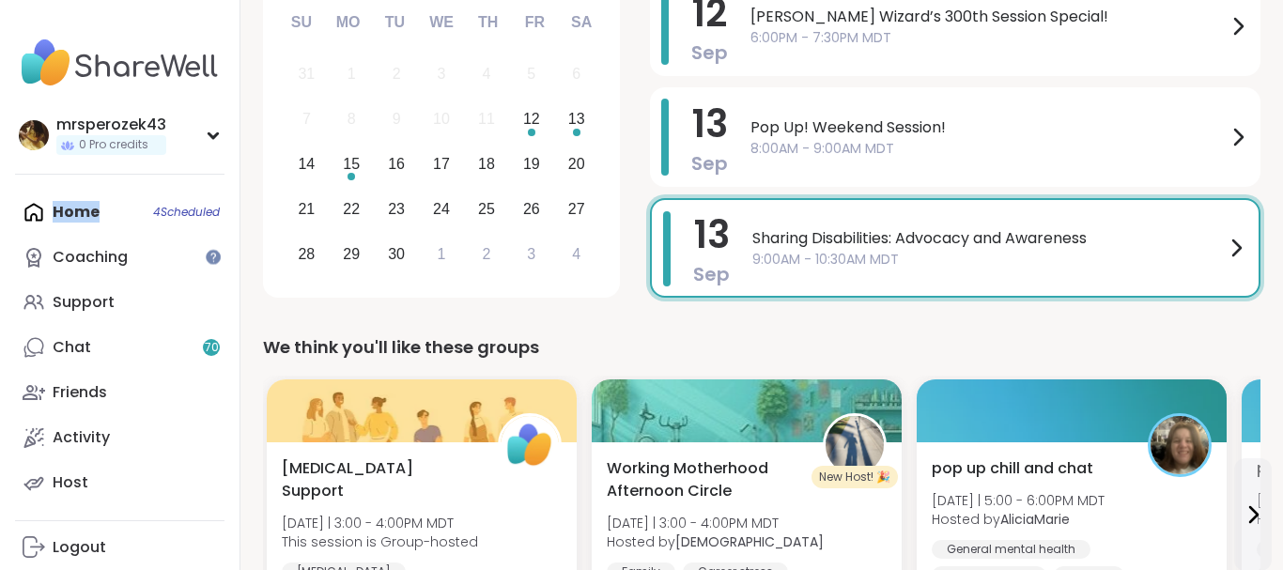
click at [59, 205] on div "Home 4 Scheduled Coaching Support Chat 70 Friends Activity Host" at bounding box center [119, 348] width 209 height 316
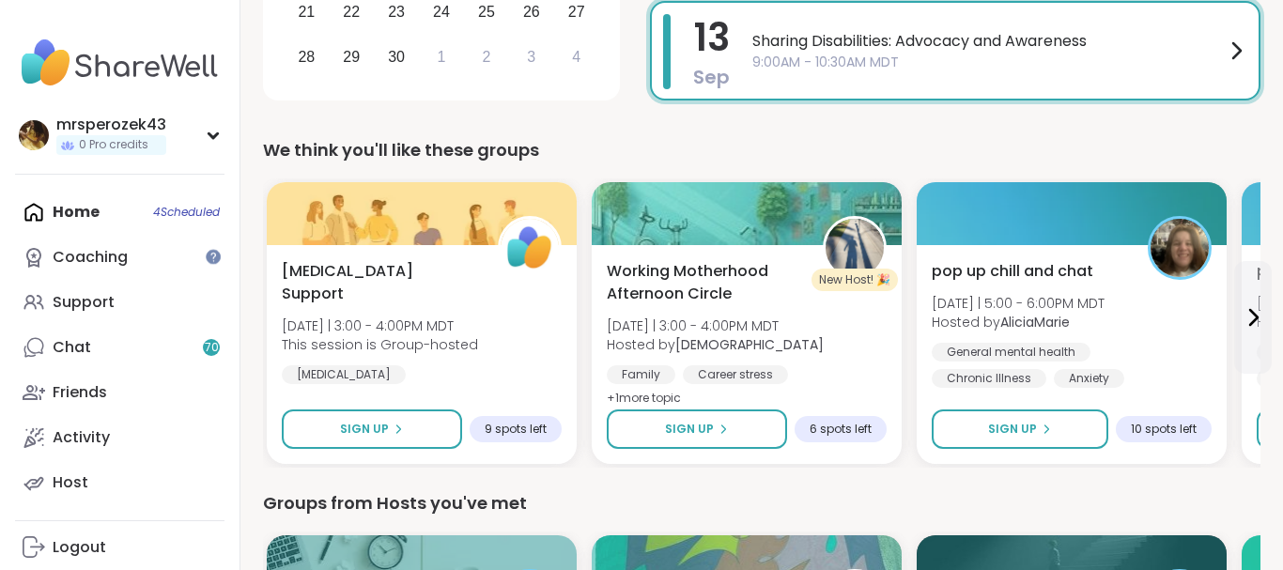
scroll to position [480, 0]
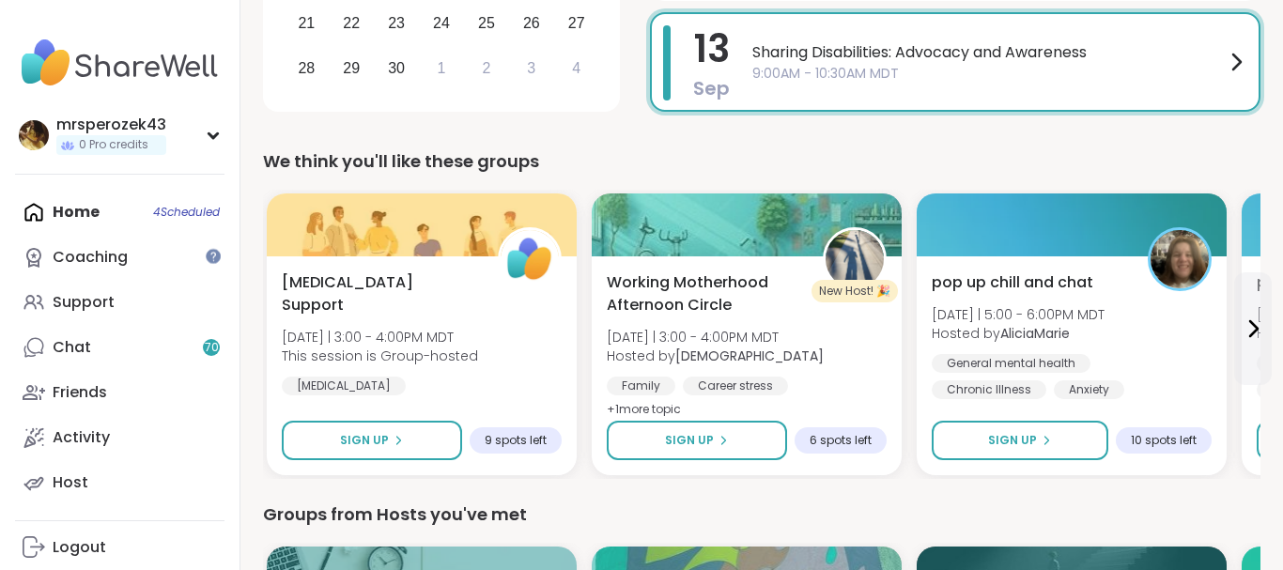
click at [71, 204] on div "Home 4 Scheduled Coaching Support Chat 70 Friends Activity Host" at bounding box center [119, 348] width 209 height 316
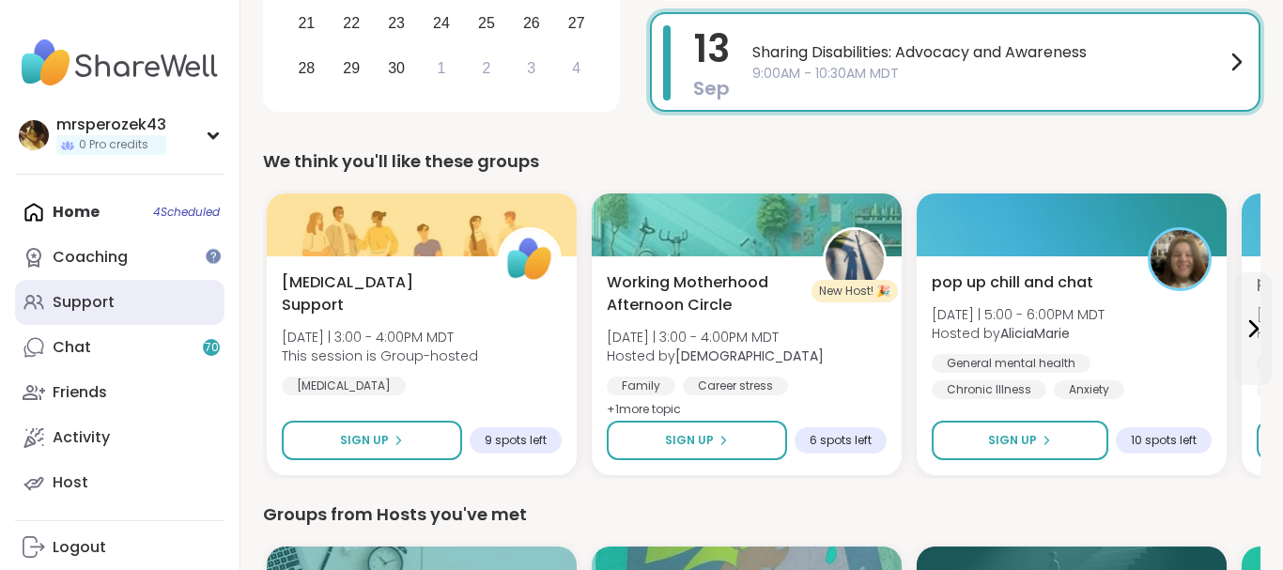
click at [77, 304] on div "Support" at bounding box center [84, 302] width 62 height 21
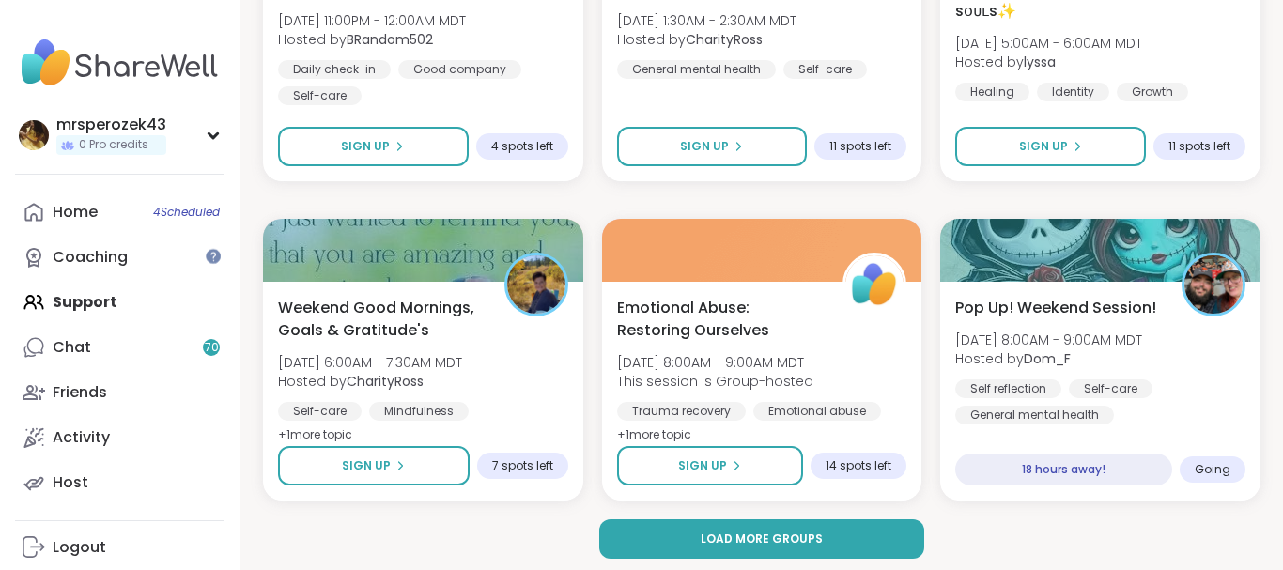
scroll to position [3602, 0]
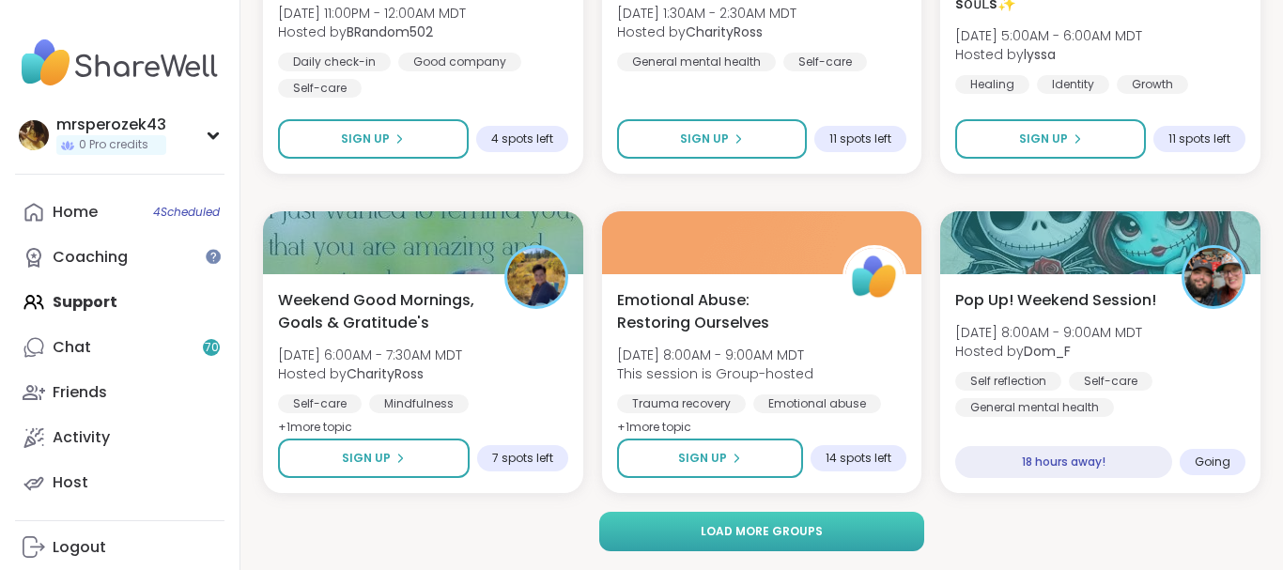
click at [803, 522] on button "Load more groups" at bounding box center [761, 531] width 325 height 39
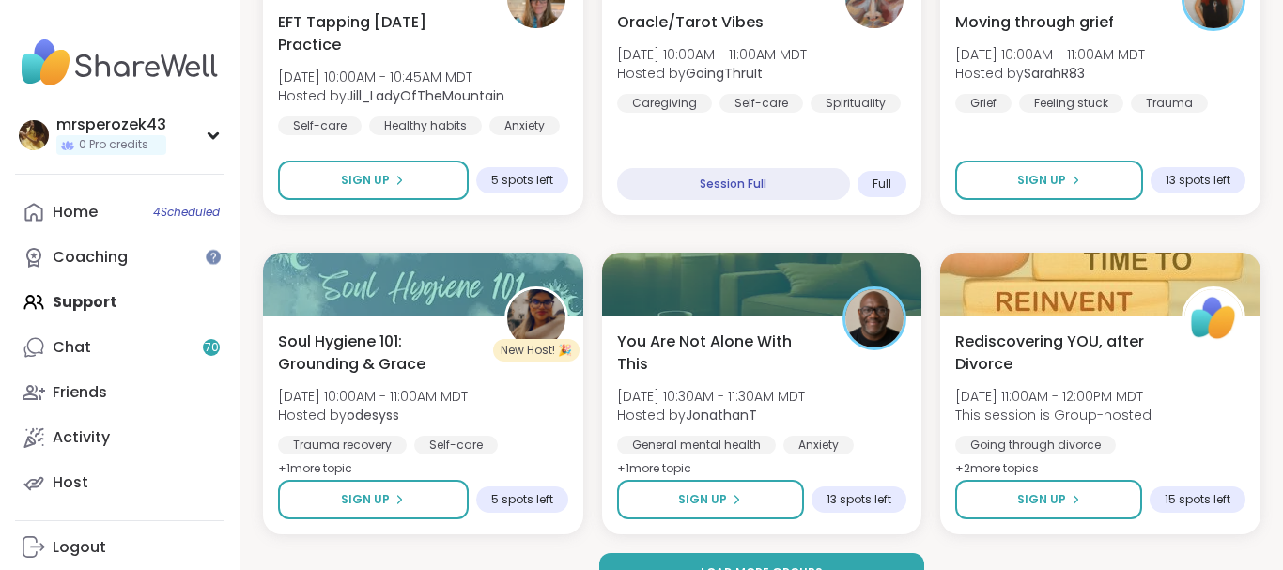
scroll to position [7434, 0]
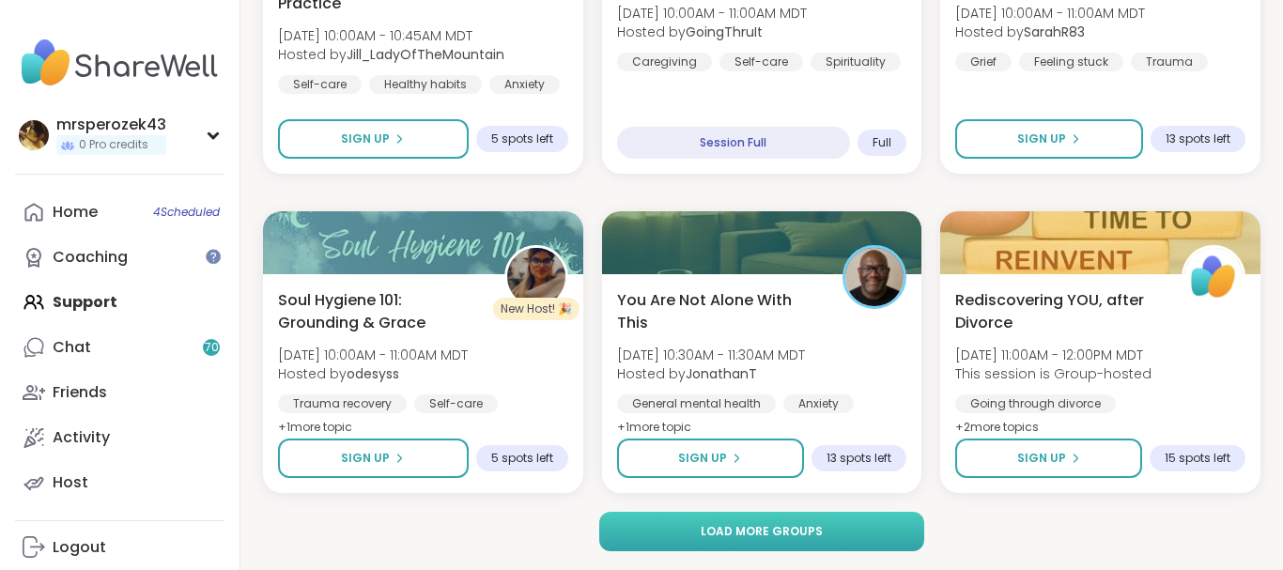
click at [836, 533] on button "Load more groups" at bounding box center [761, 531] width 325 height 39
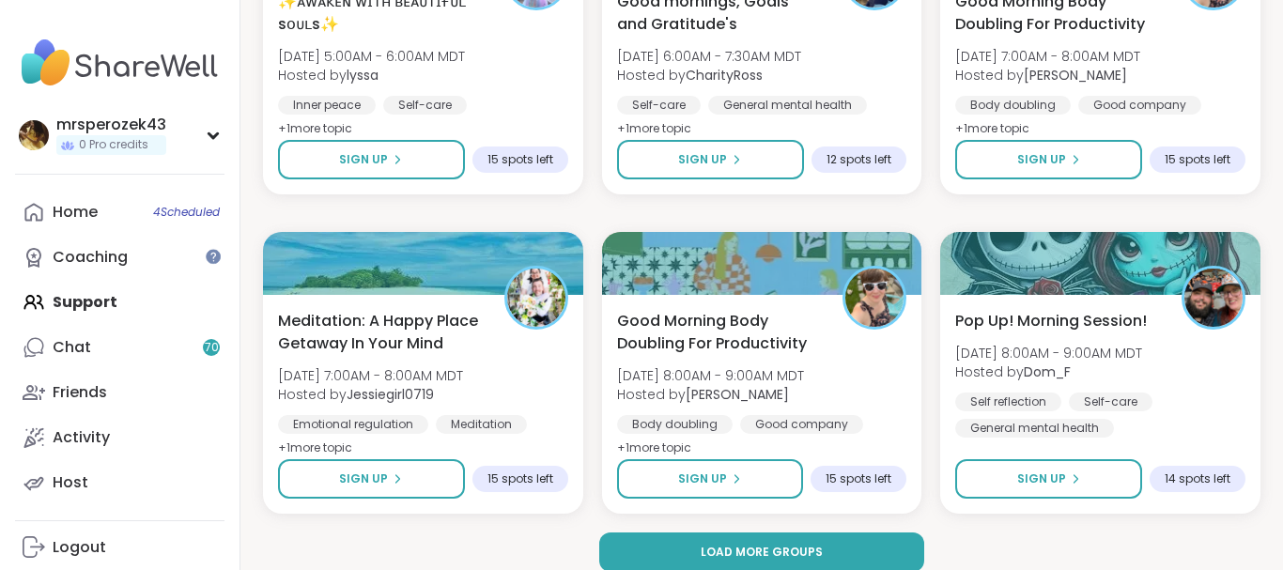
scroll to position [11266, 0]
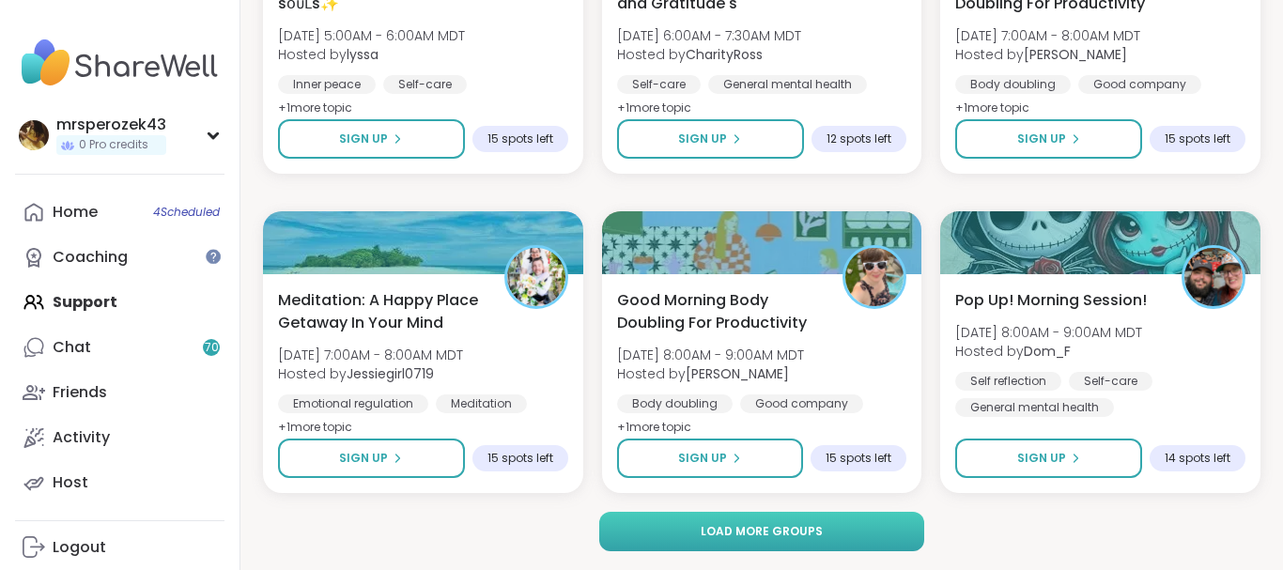
click at [862, 533] on button "Load more groups" at bounding box center [761, 531] width 325 height 39
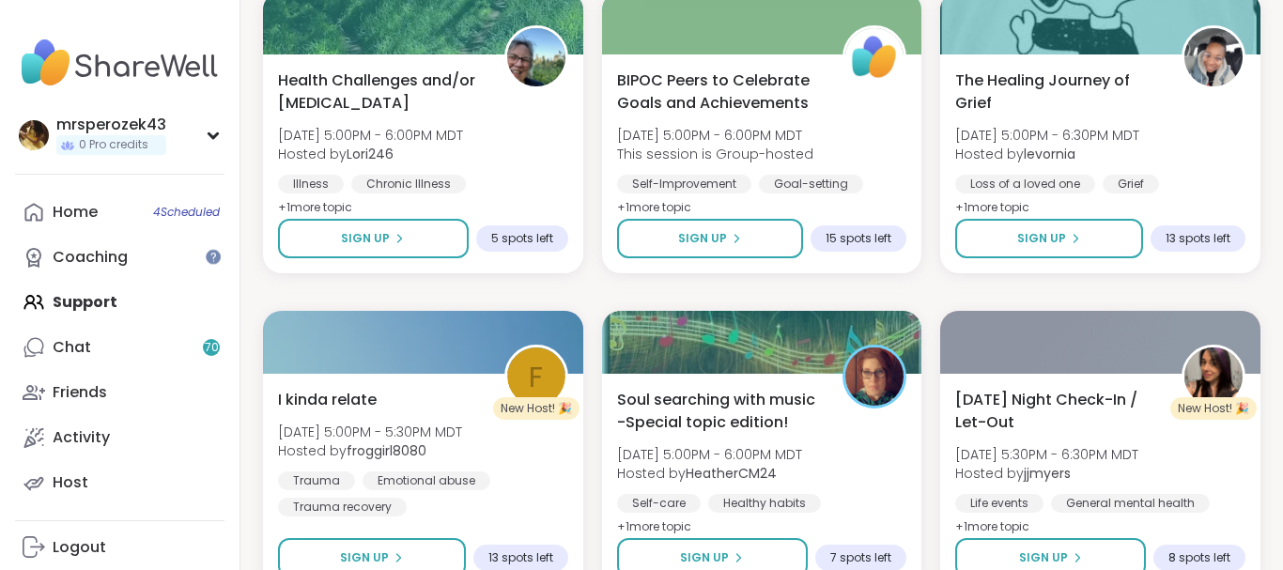
scroll to position [14415, 0]
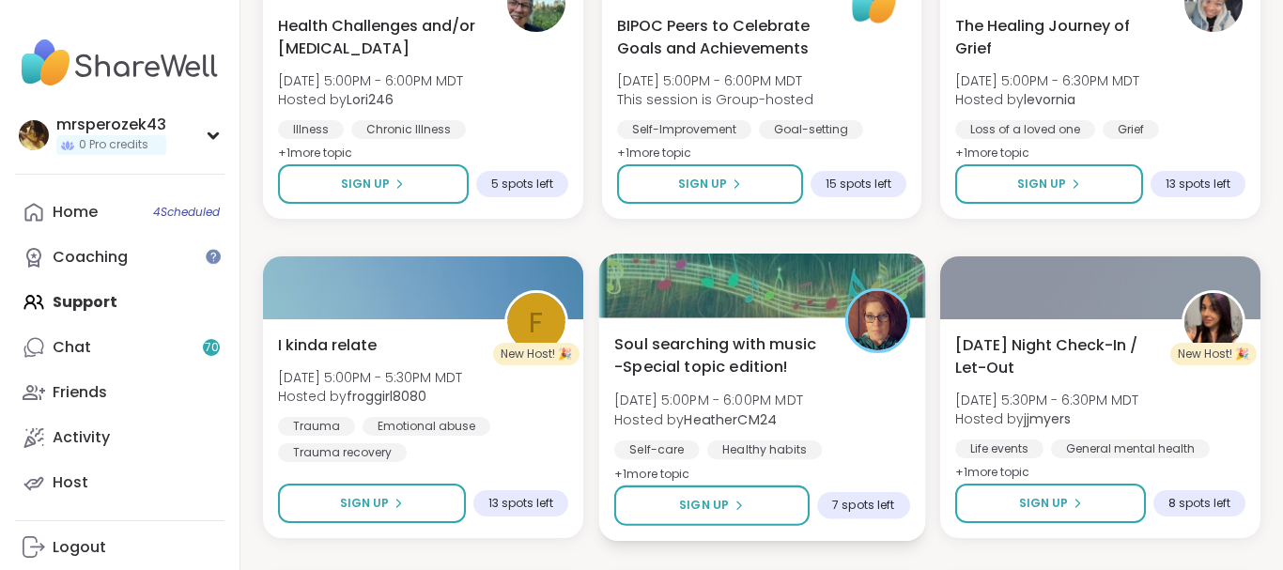
click at [751, 344] on span "Soul searching with music -Special topic edition!" at bounding box center [718, 355] width 209 height 46
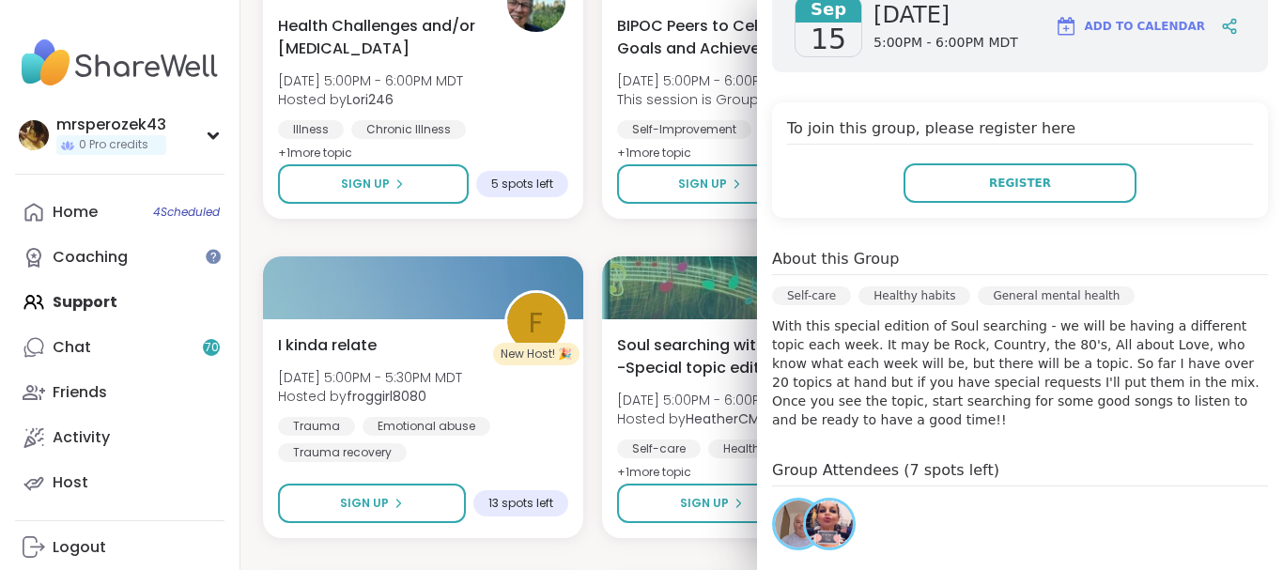
scroll to position [333, 0]
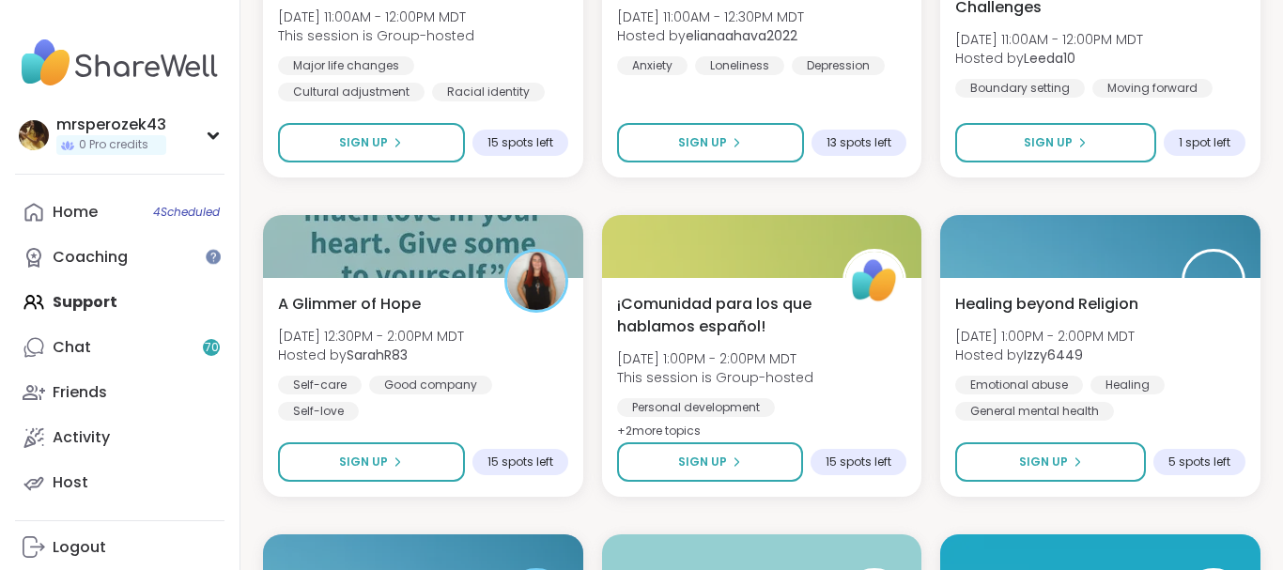
scroll to position [6646, 0]
